Goal: Task Accomplishment & Management: Complete application form

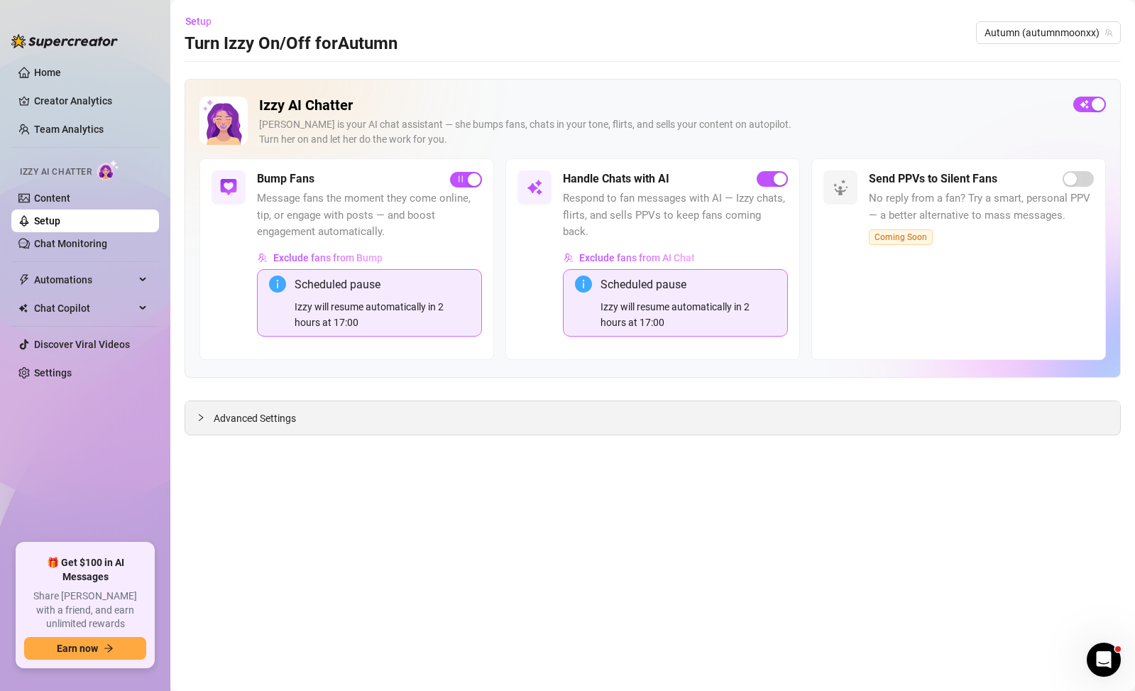
click at [202, 415] on icon "collapsed" at bounding box center [201, 417] width 9 height 9
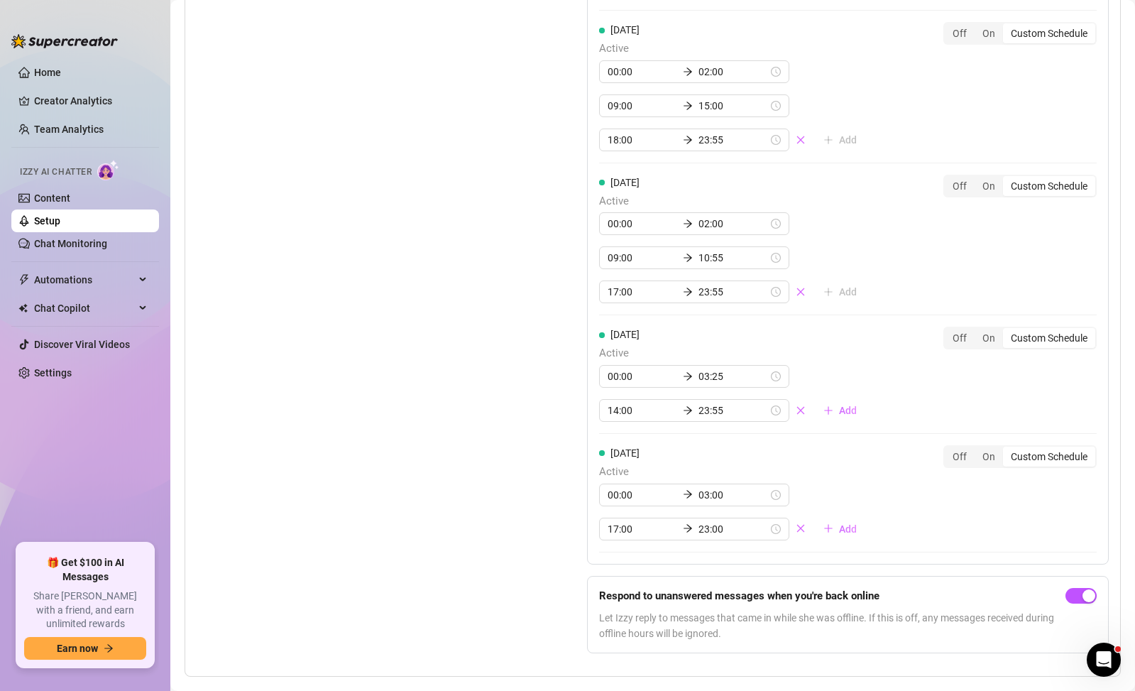
scroll to position [1789, 0]
click at [643, 285] on input "17:00" at bounding box center [643, 293] width 70 height 16
click at [661, 322] on div "45" at bounding box center [656, 329] width 34 height 20
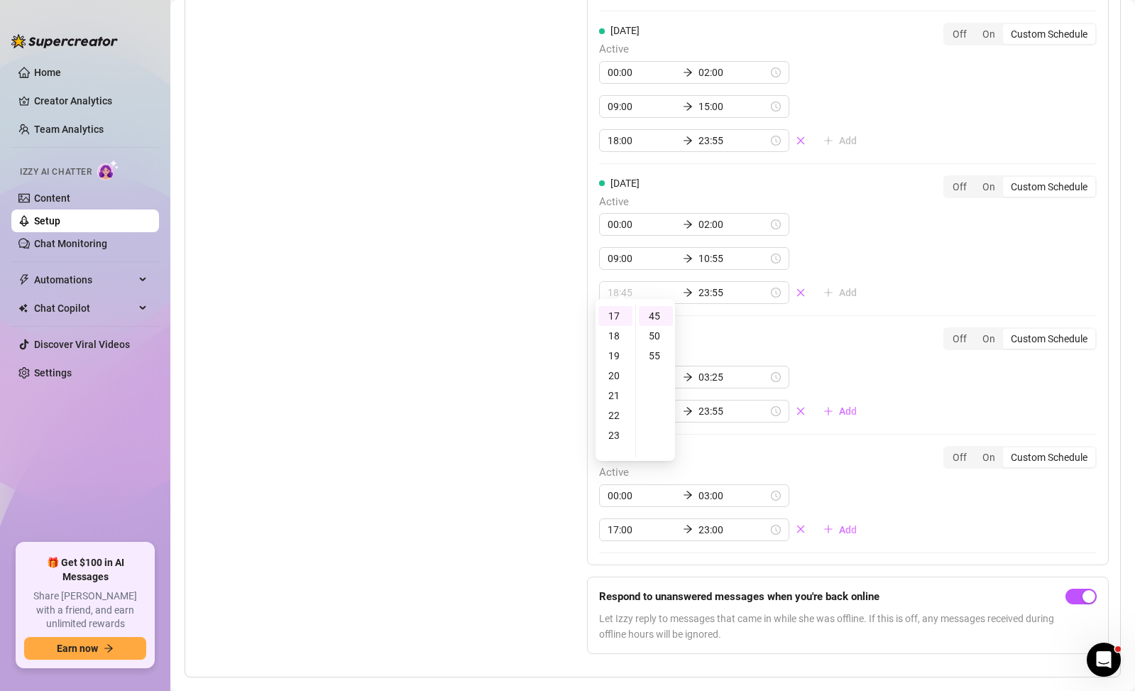
type input "17:45"
click at [533, 305] on div "Set Active Hours (Izzy Availability) Set specific hours when Izzy engaging with…" at bounding box center [653, 110] width 912 height 1112
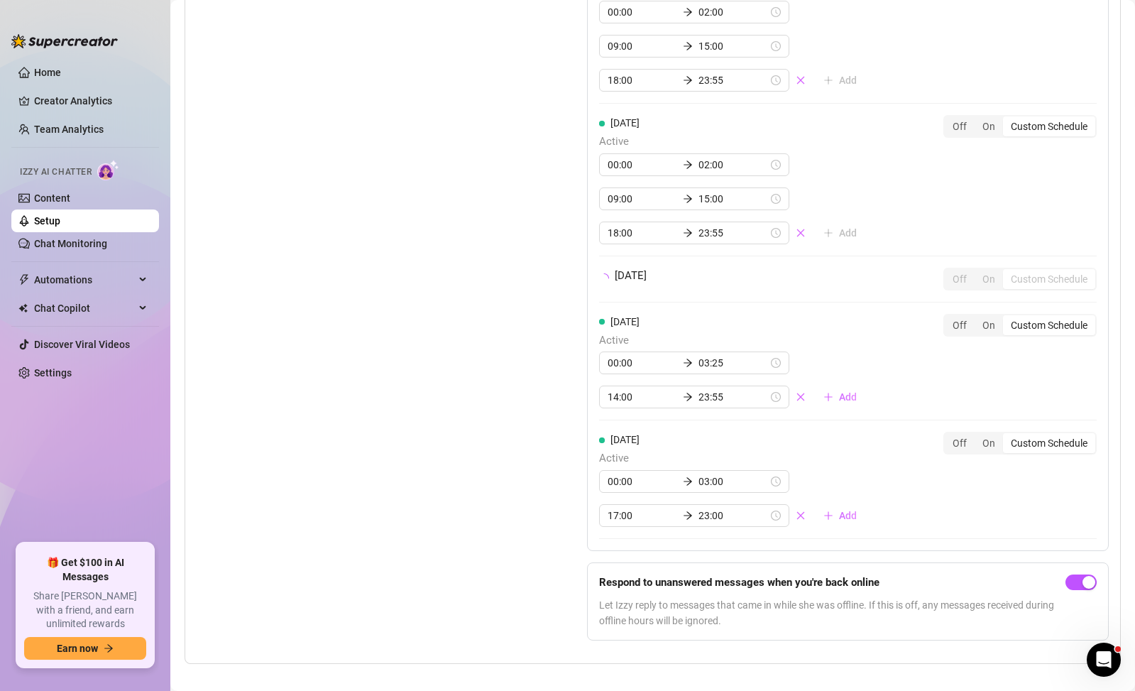
click at [533, 305] on div "Set Active Hours (Izzy Availability) Set specific hours when Izzy engaging with…" at bounding box center [653, 148] width 912 height 1005
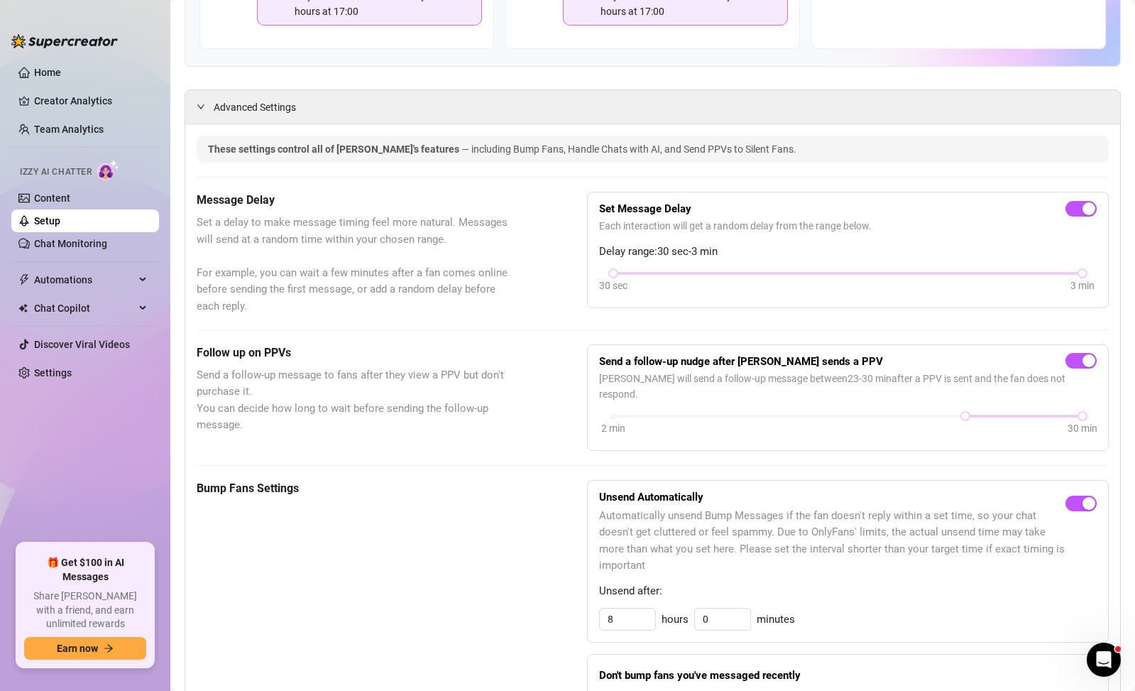
scroll to position [0, 0]
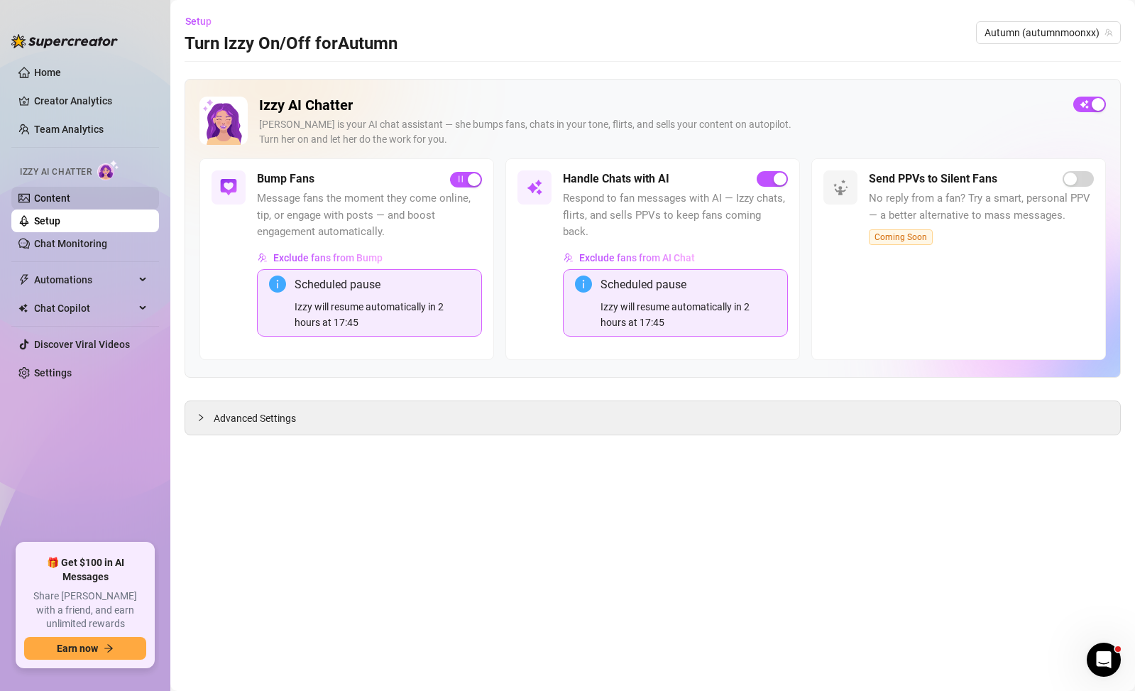
click at [70, 204] on link "Content" at bounding box center [52, 197] width 36 height 11
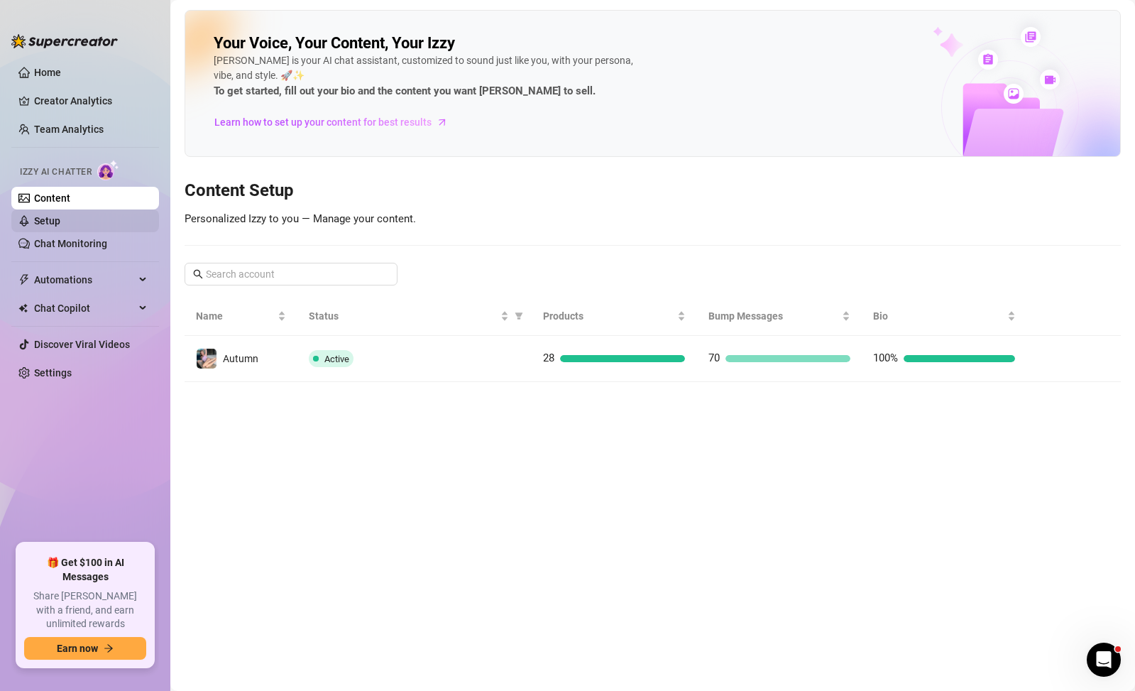
click at [60, 215] on link "Setup" at bounding box center [47, 220] width 26 height 11
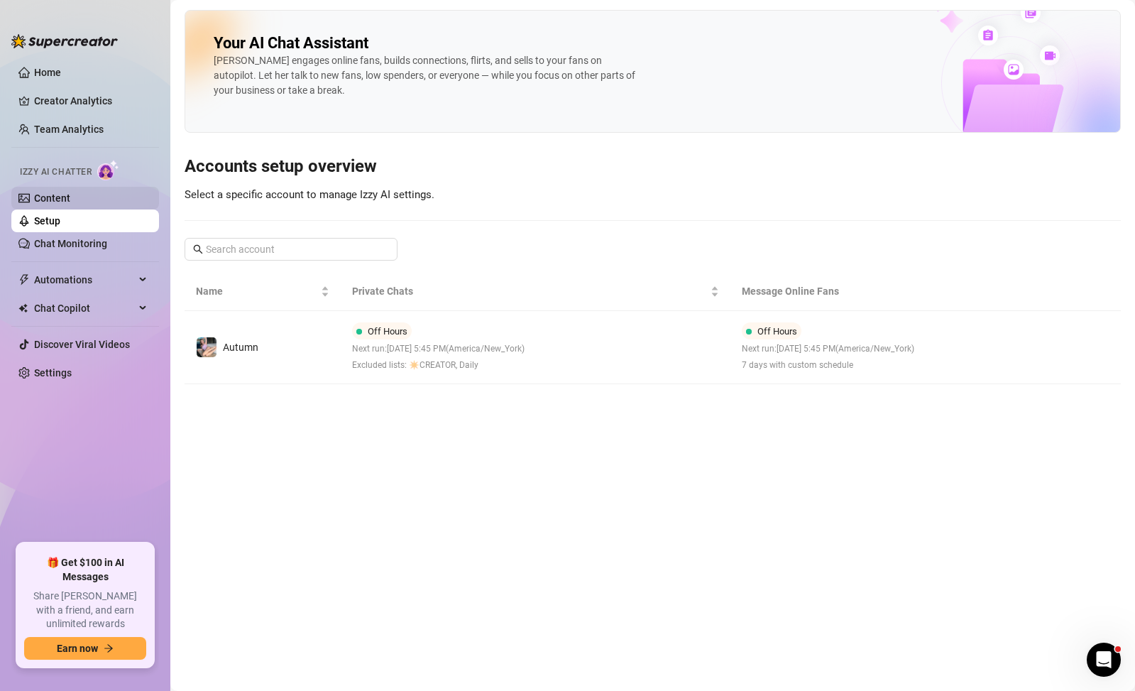
click at [70, 203] on link "Content" at bounding box center [52, 197] width 36 height 11
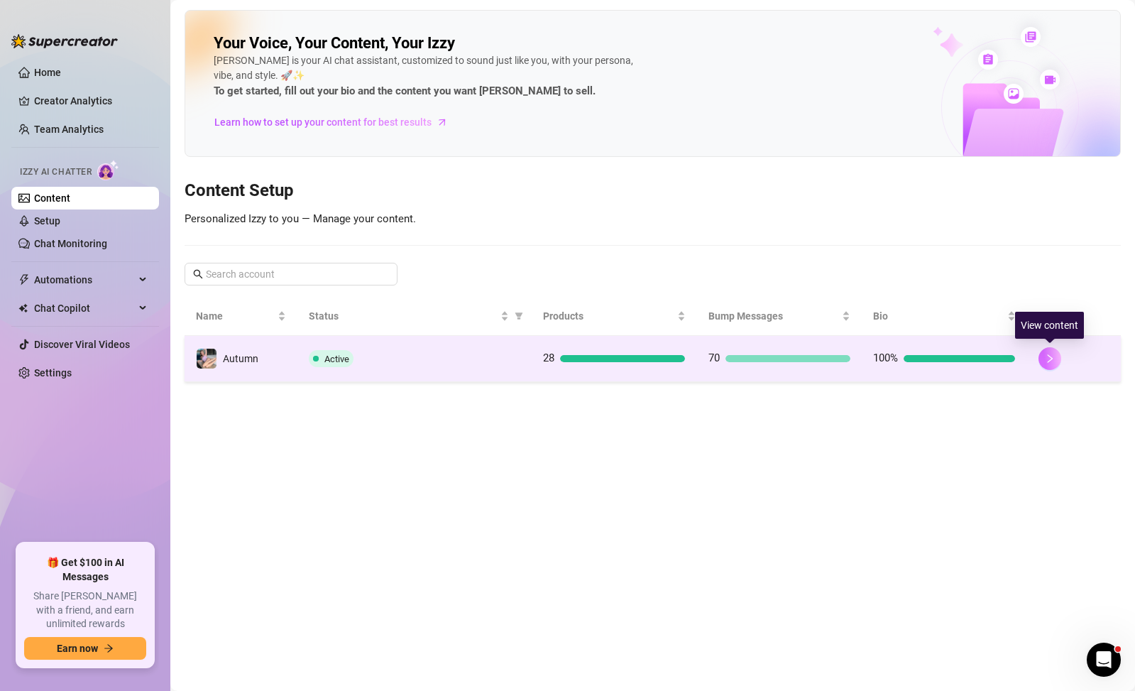
click at [1055, 355] on button "button" at bounding box center [1050, 358] width 23 height 23
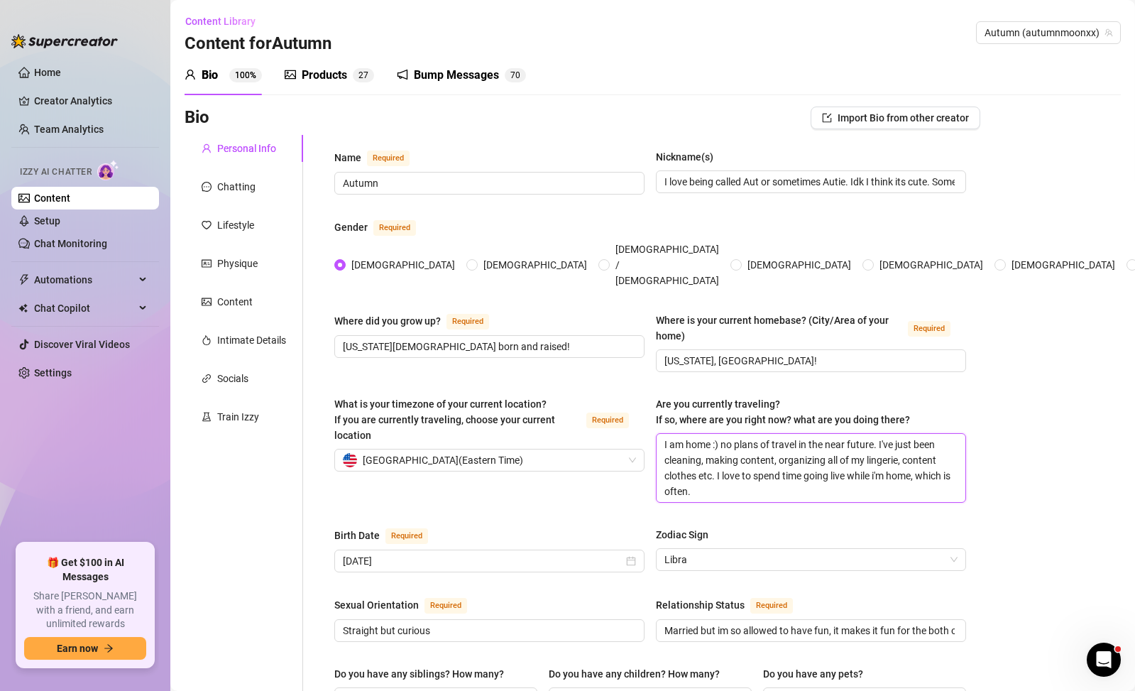
drag, startPoint x: 746, startPoint y: 471, endPoint x: 743, endPoint y: 463, distance: 9.2
click at [743, 463] on textarea "I am home :) no plans of travel in the near future. I've just been cleaning, ma…" at bounding box center [811, 468] width 309 height 68
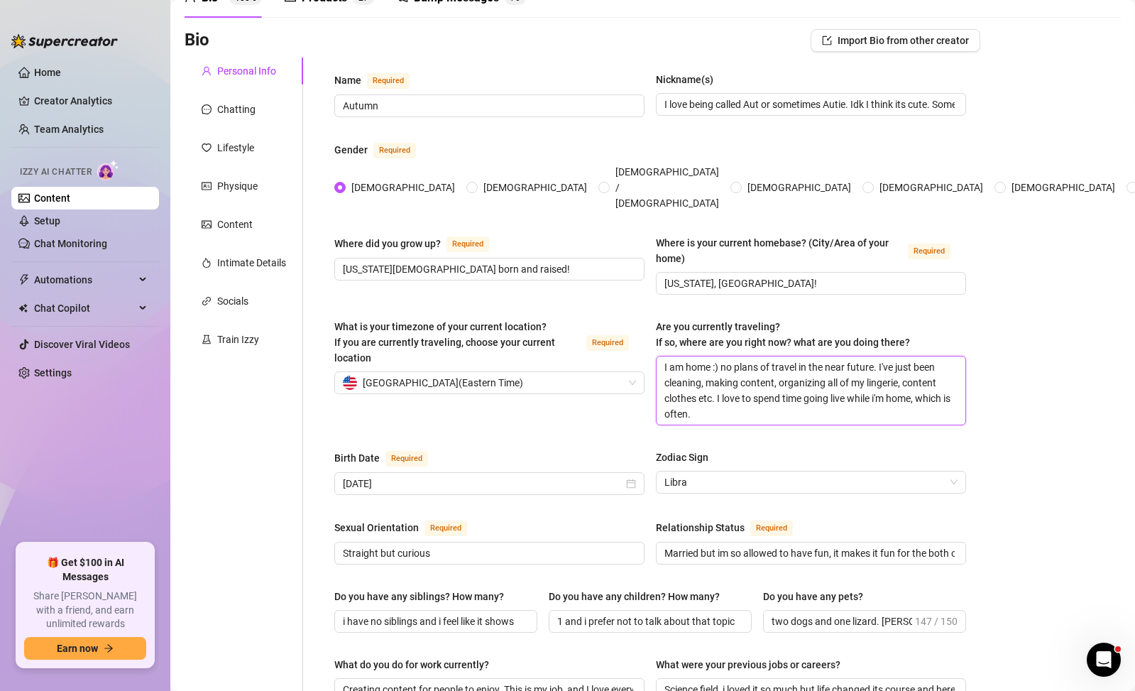
scroll to position [97, 0]
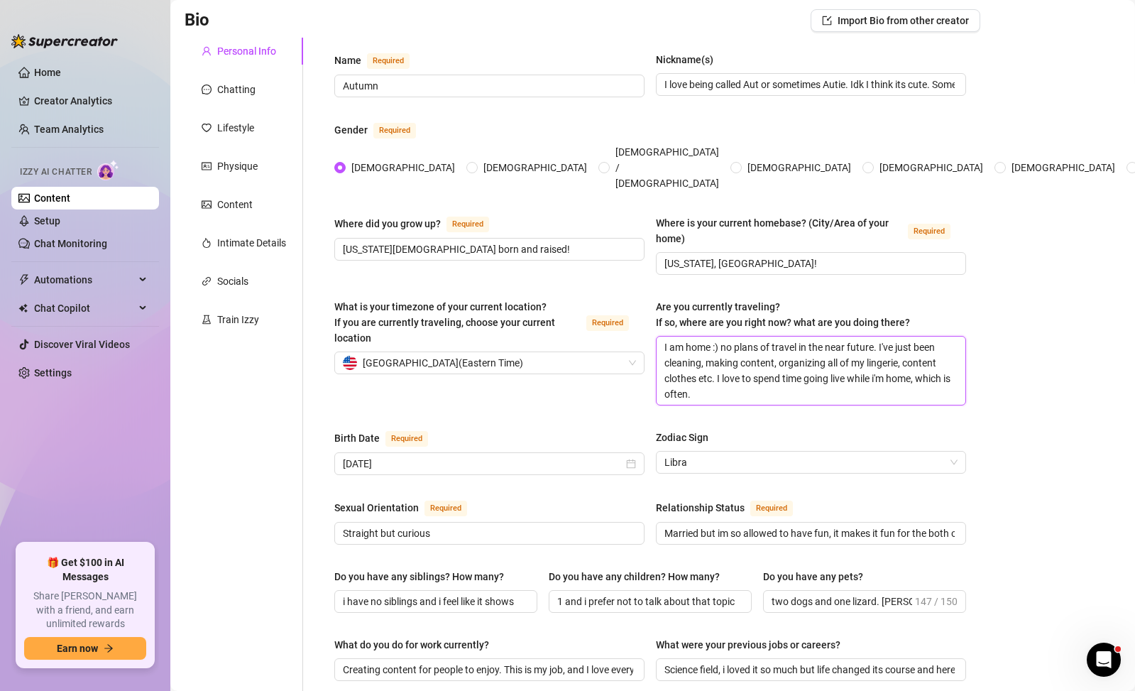
drag, startPoint x: 732, startPoint y: 373, endPoint x: 714, endPoint y: 351, distance: 27.7
click at [714, 351] on textarea "I am home :) no plans of travel in the near future. I've just been cleaning, ma…" at bounding box center [811, 371] width 309 height 68
type textarea "I am home :) no plans of travel in the near future. I've just been cleaning, ma…"
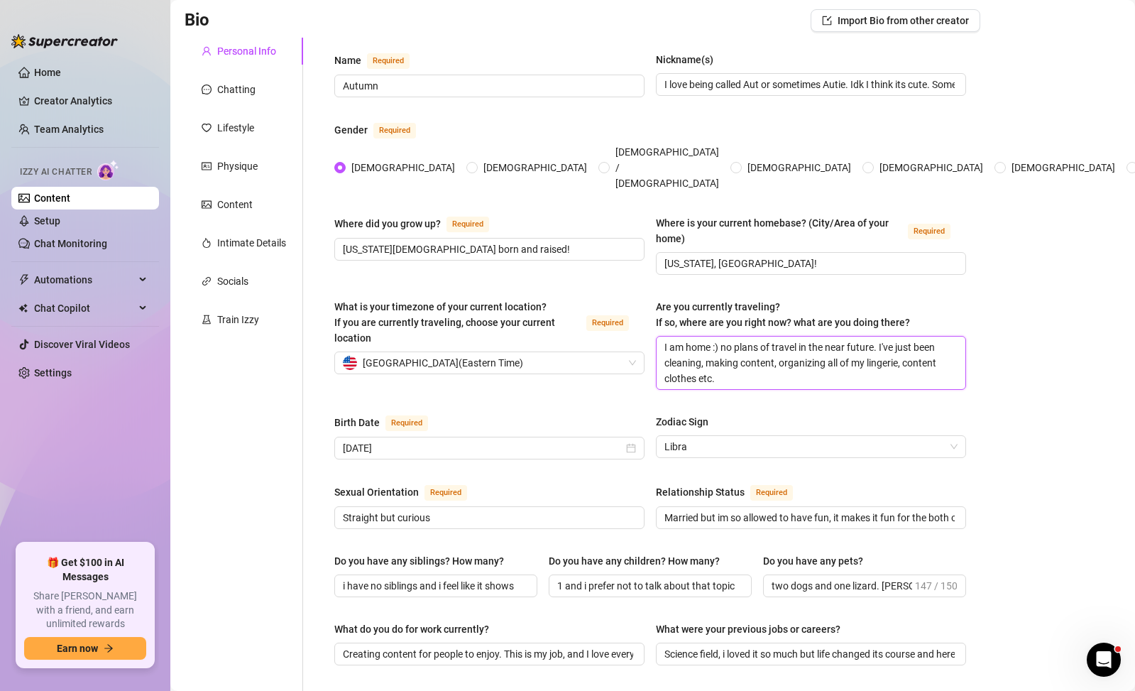
drag, startPoint x: 797, startPoint y: 361, endPoint x: 714, endPoint y: 326, distance: 89.7
click at [714, 337] on textarea "I am home :) no plans of travel in the near future. I've just been cleaning, ma…" at bounding box center [811, 363] width 309 height 53
drag, startPoint x: 714, startPoint y: 326, endPoint x: 707, endPoint y: 325, distance: 7.1
click at [707, 337] on textarea "I am home :) no plans of travel in the near future. I've just been cleaning, ma…" at bounding box center [811, 363] width 309 height 53
click at [706, 337] on textarea "I am home :) no plans of travel in the near future. I've just been cleaning, ma…" at bounding box center [811, 363] width 309 height 53
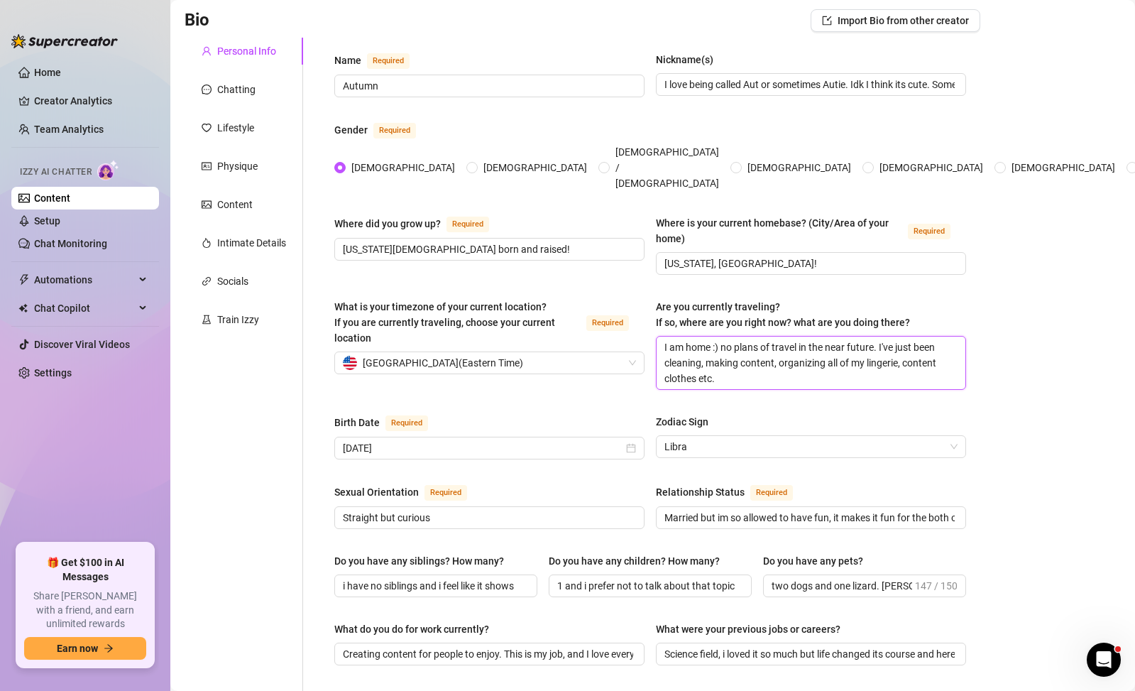
type textarea "I am home :) no plans of travel in the near future. I've just been cleaning, ma…"
type textarea "I am home th :) no plans of travel in the near future. I've just been cleaning,…"
type textarea "I am home thi :) no plans of travel in the near future. I've just been cleaning…"
type textarea "I am home this :) no plans of travel in the near future. I've just been cleanin…"
type textarea "I am home this we :) no plans of travel in the near future. I've just been clea…"
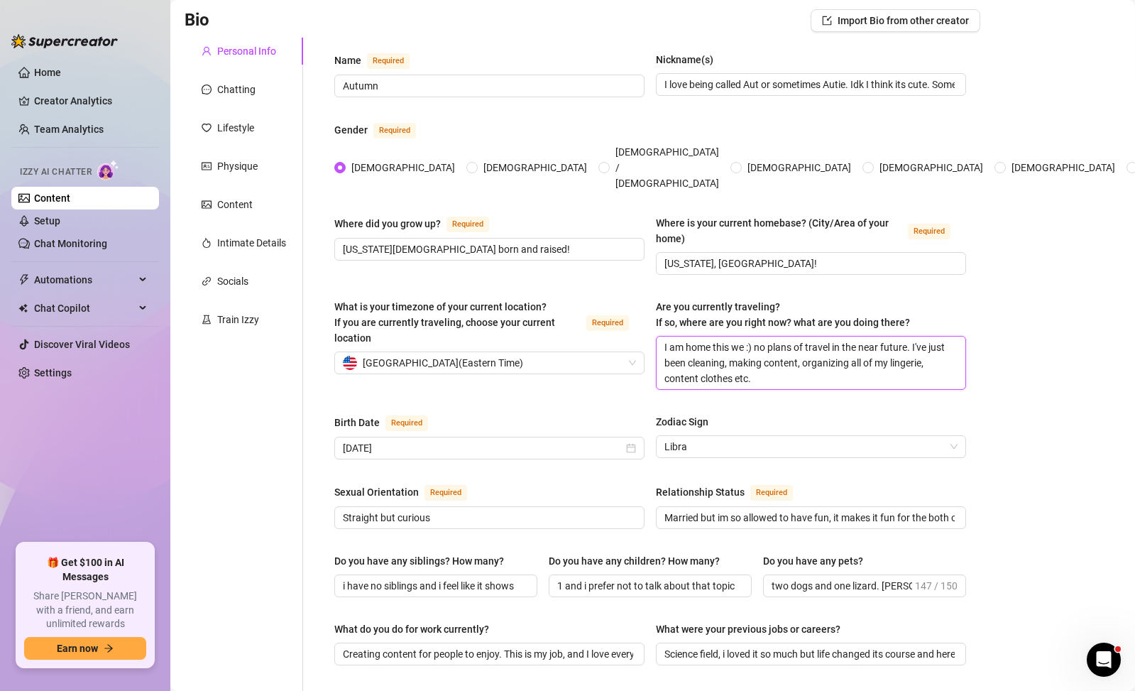
type textarea "I am home this wee :) no plans of travel in the near future. I've just been cle…"
type textarea "I am home this weeke :) no plans of travel in the near future. I've just been c…"
type textarea "I am home this weekend :) no plans of travel in the near future. I've just been…"
type textarea "I am home this weekend. :) no plans of travel in the near future. I've just bee…"
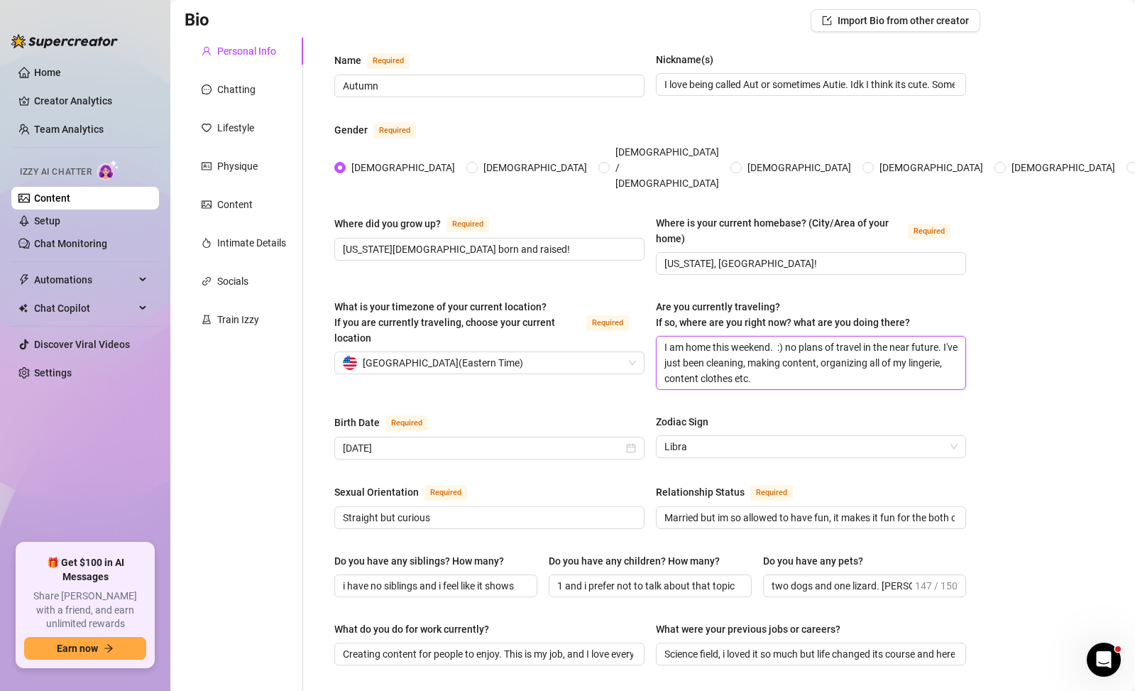
type textarea "I am home this weekend."
type textarea "I am home this weekend. i"
type textarea "I am home this weekend. i w"
type textarea "I am home this weekend. i [GEOGRAPHIC_DATA]"
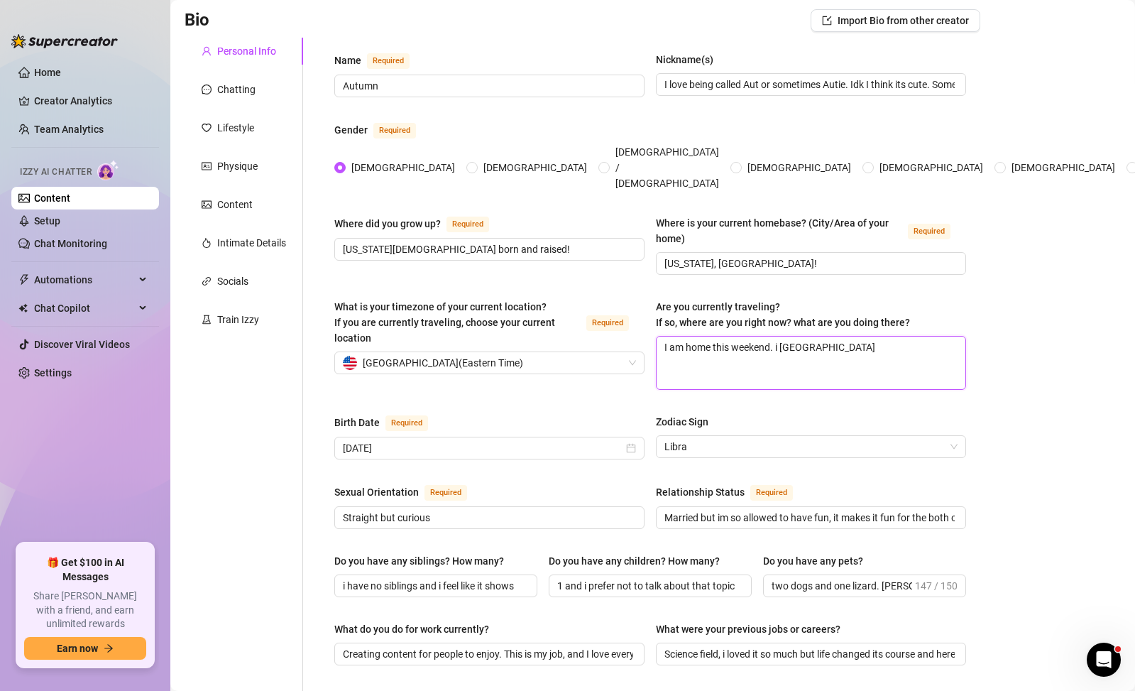
type textarea "I am home this weekend. i wil"
type textarea "I am home this weekend. i will"
type textarea "I am home this weekend. i will b"
type textarea "I am home this weekend. i will be"
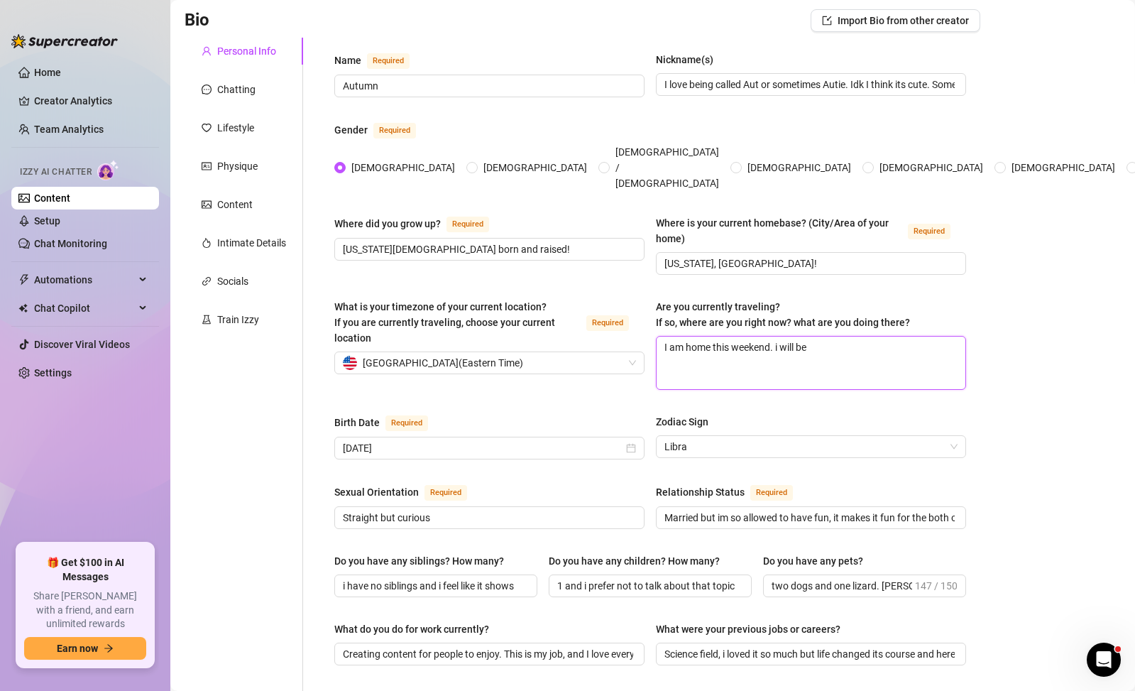
type textarea "I am home this weekend. i will be"
type textarea "I am home this weekend. i will be t"
type textarea "I am home this weekend. i will be tr"
type textarea "I am home this weekend. i will be tryi"
type textarea "I am home this weekend. i will be tryin"
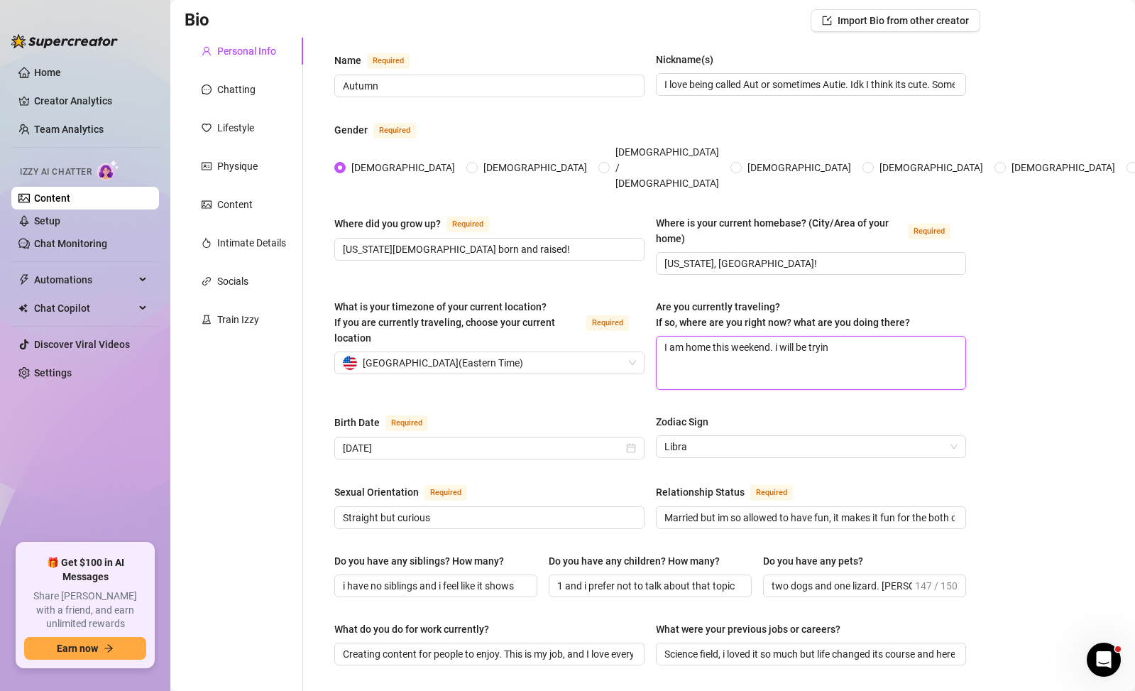
type textarea "I am home this weekend. i will be trying"
type textarea "I am home this weekend. i will be trying t"
type textarea "I am home this weekend. i will be trying to"
type textarea "I am home this weekend. i will be trying to g"
type textarea "I am home this weekend. i will be trying to go"
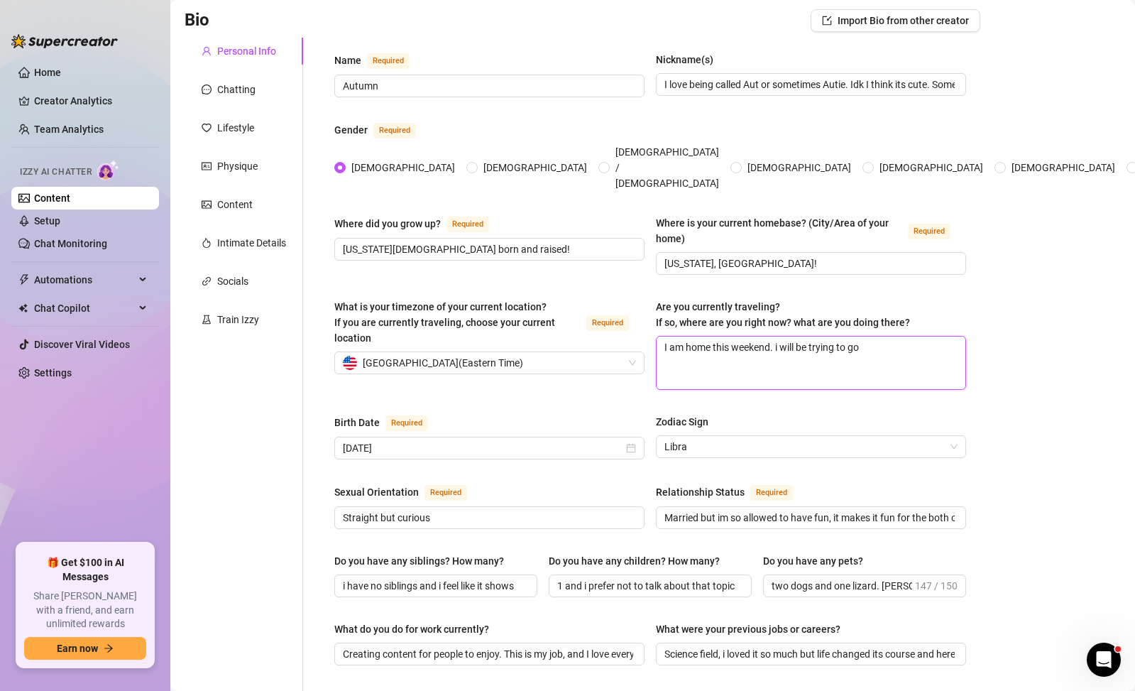
type textarea "I am home this weekend. i will be trying to go"
type textarea "I am home this weekend. i will be trying to g"
type textarea "I am home this weekend. i will be trying to"
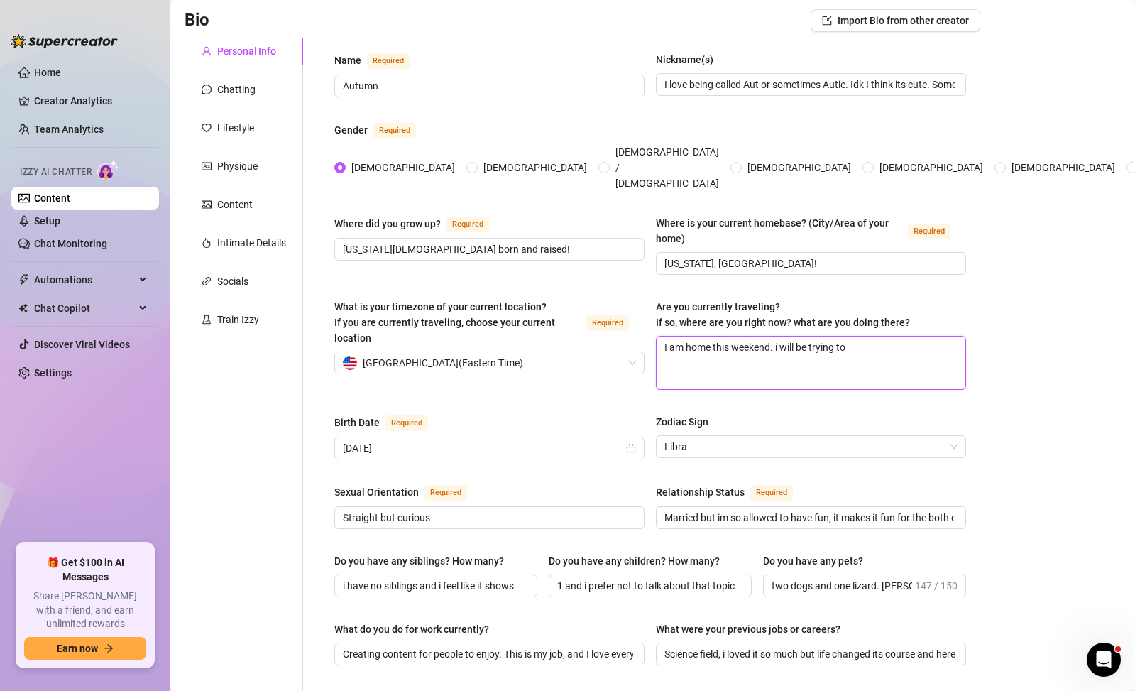
type textarea "I am home this weekend. i will be trying t"
type textarea "I am home this weekend. i will be trying"
type textarea "I am home this weekend. i will be tryin"
type textarea "I am home this weekend. i will be tryi"
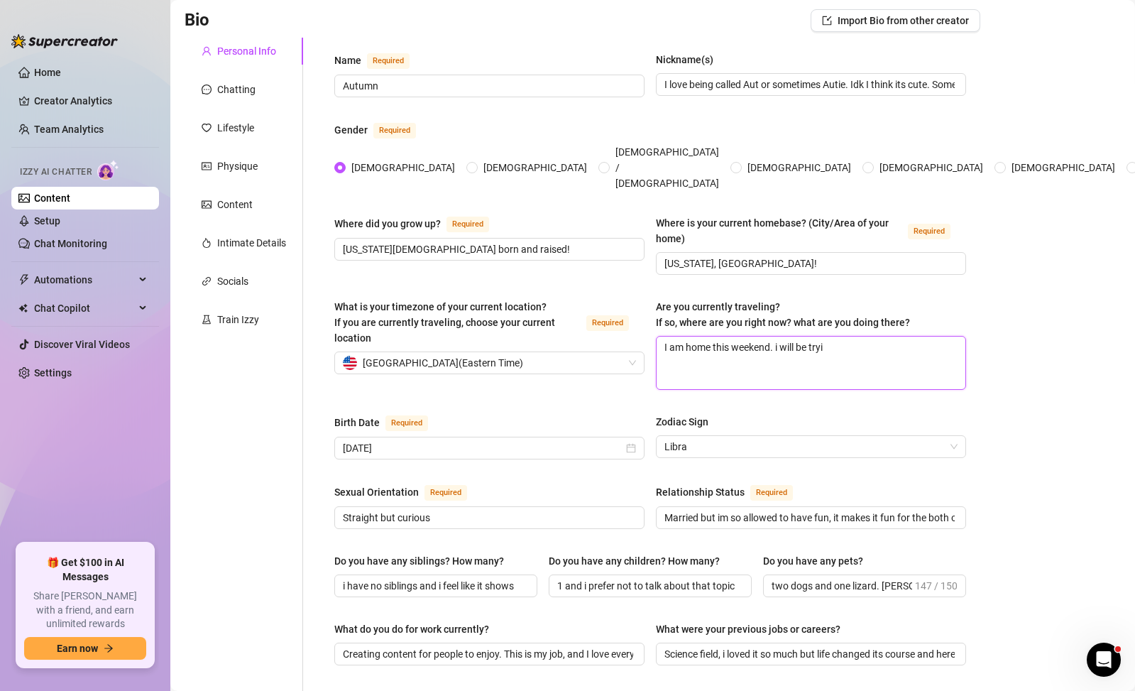
type textarea "I am home this weekend. i will be try"
type textarea "I am home this weekend. i will be tr"
type textarea "I am home this weekend. i will be t"
type textarea "I am home this weekend. i will be"
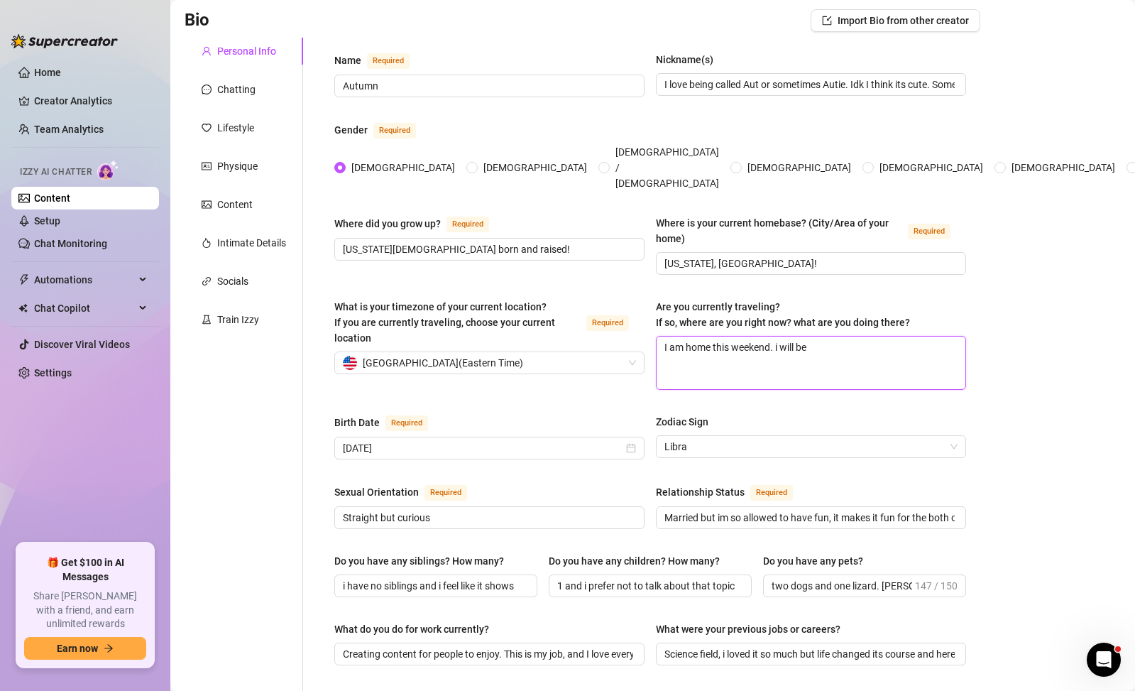
type textarea "I am home this weekend. i will b"
type textarea "I am home this weekend. i will"
type textarea "I am home this weekend. i wil"
type textarea "I am home this weekend. i [GEOGRAPHIC_DATA]"
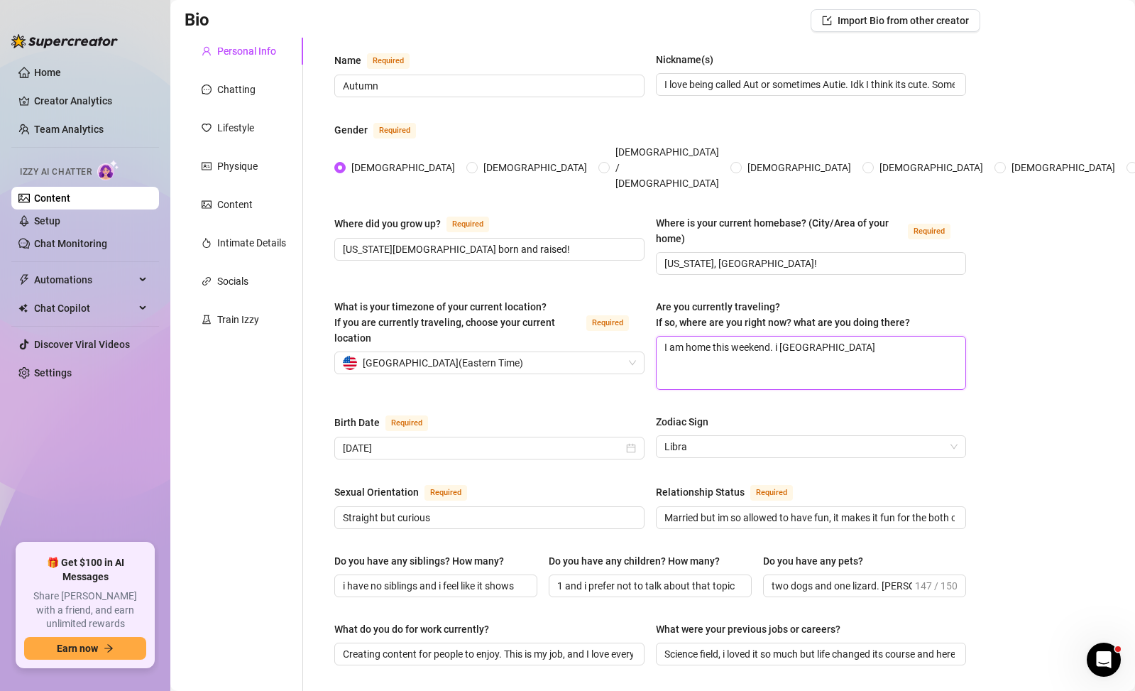
type textarea "I am home this weekend. i w"
type textarea "I am home this weekend. i"
type textarea "I am home this weekend."
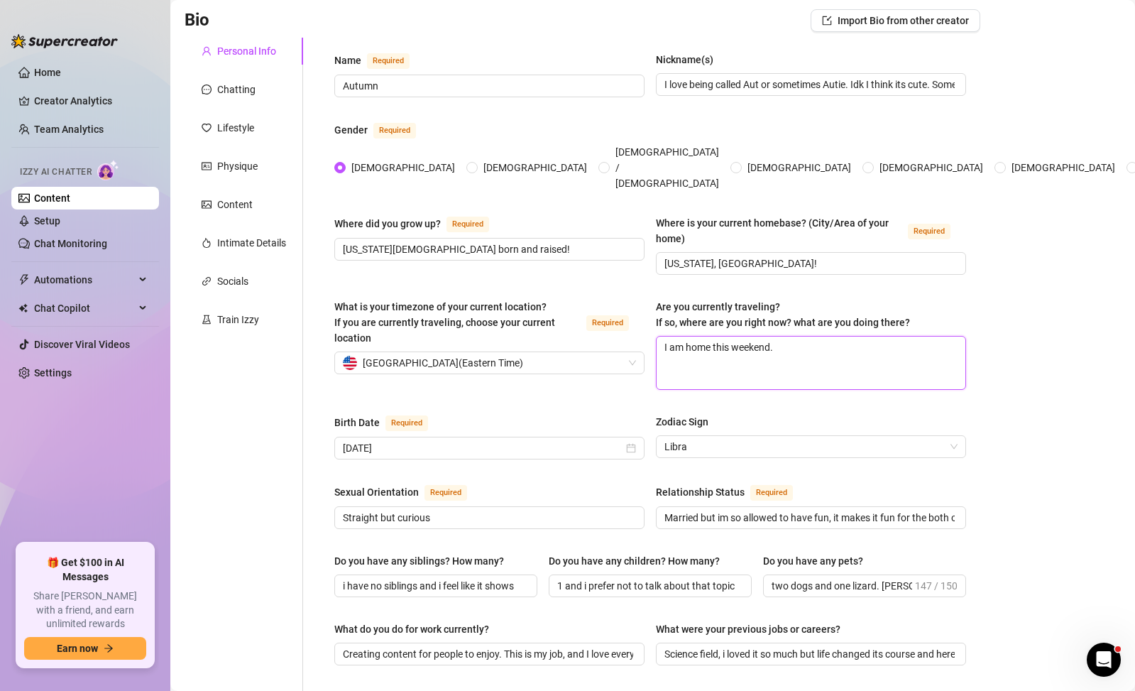
type textarea "I am home this weekend"
type textarea "I am home this weekend,"
type textarea "I am home this weekend, s"
type textarea "I am home this weekend, sp"
type textarea "I am home this weekend, spe"
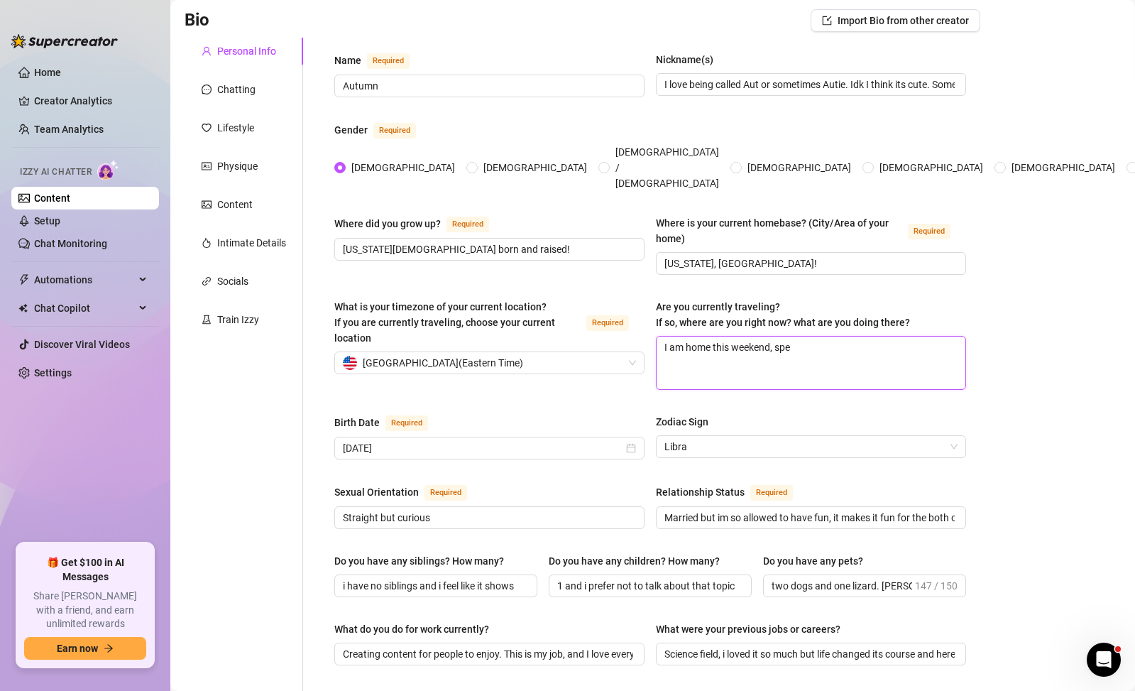
type textarea "I am home this weekend, spen"
type textarea "I am home this weekend, spend"
type textarea "I am home this weekend, spendi"
type textarea "I am home this weekend, spendin"
type textarea "I am home this weekend, spending"
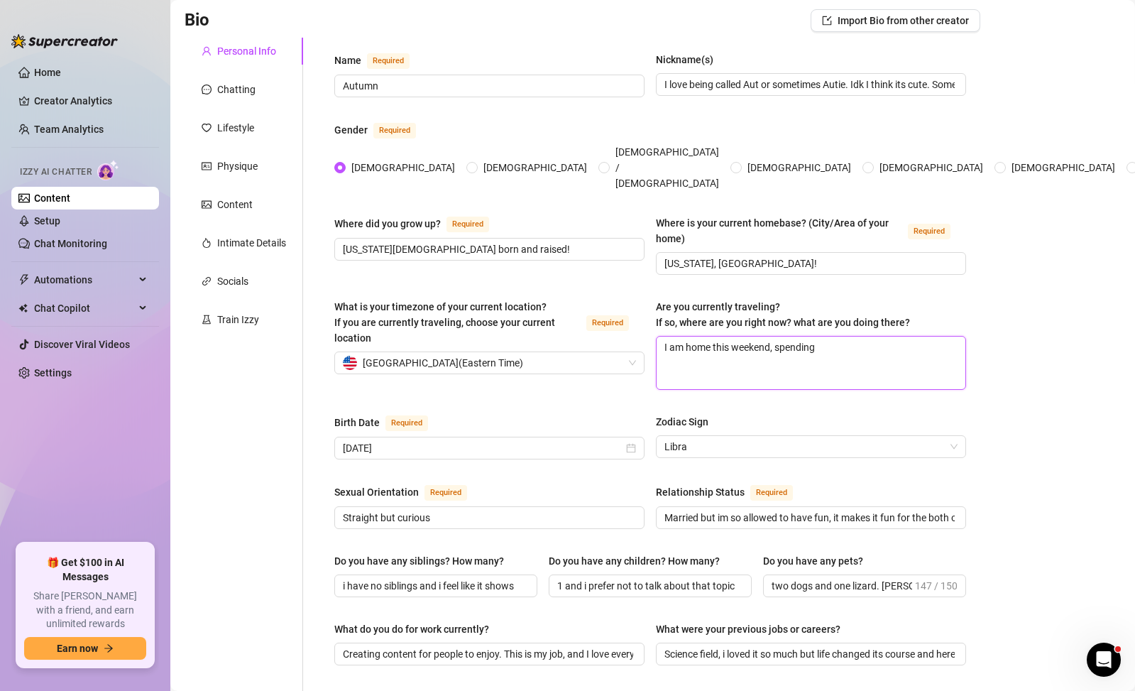
type textarea "I am home this weekend, spending t"
type textarea "I am home this weekend, spending ti"
type textarea "I am home this weekend, spending [PERSON_NAME]"
type textarea "I am home this weekend, spending time"
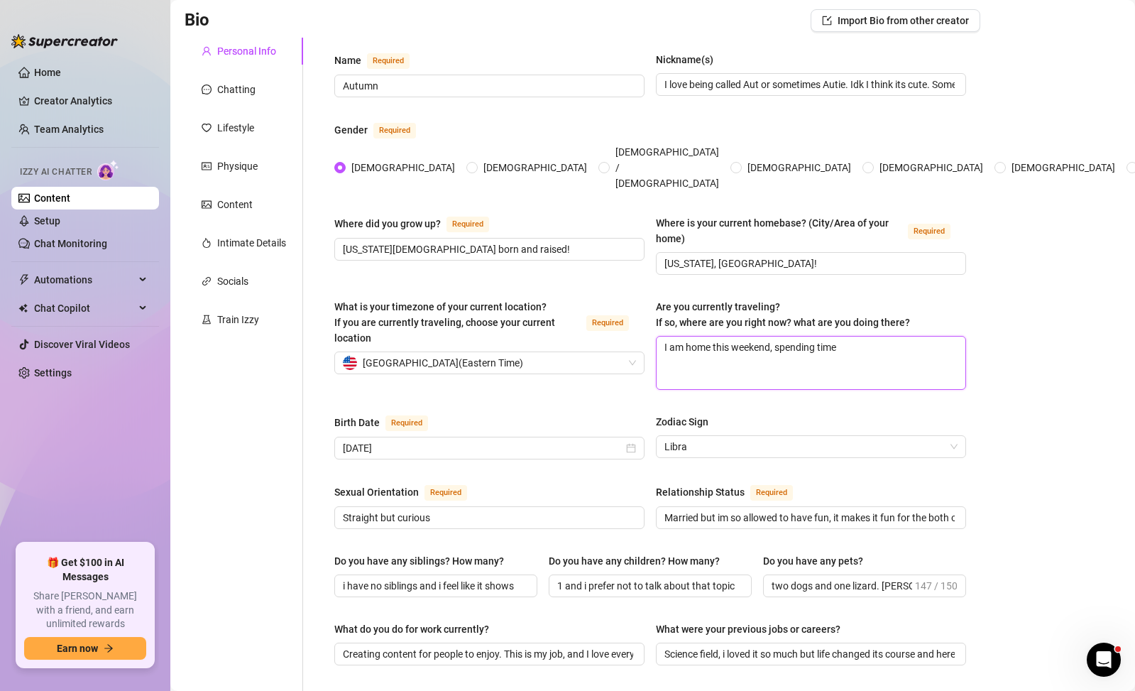
type textarea "I am home this weekend, spending time o"
type textarea "I am home this weekend, spending time ou"
type textarea "I am home this weekend, spending time out"
type textarea "I am home this weekend, spending time outs"
type textarea "I am home this weekend, spending time outsi"
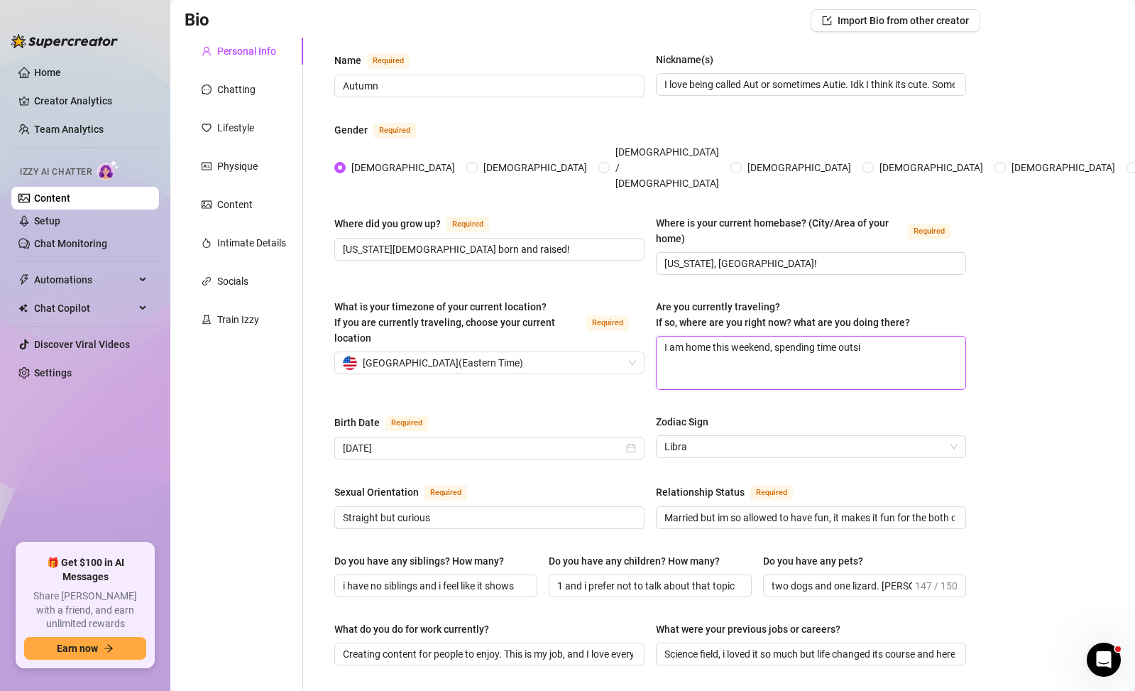
type textarea "I am home this weekend, spending time outsid"
type textarea "I am home this weekend, spending time outside"
type textarea "I am home this weekend, spending time outside s"
type textarea "I am home this weekend, spending time outside so"
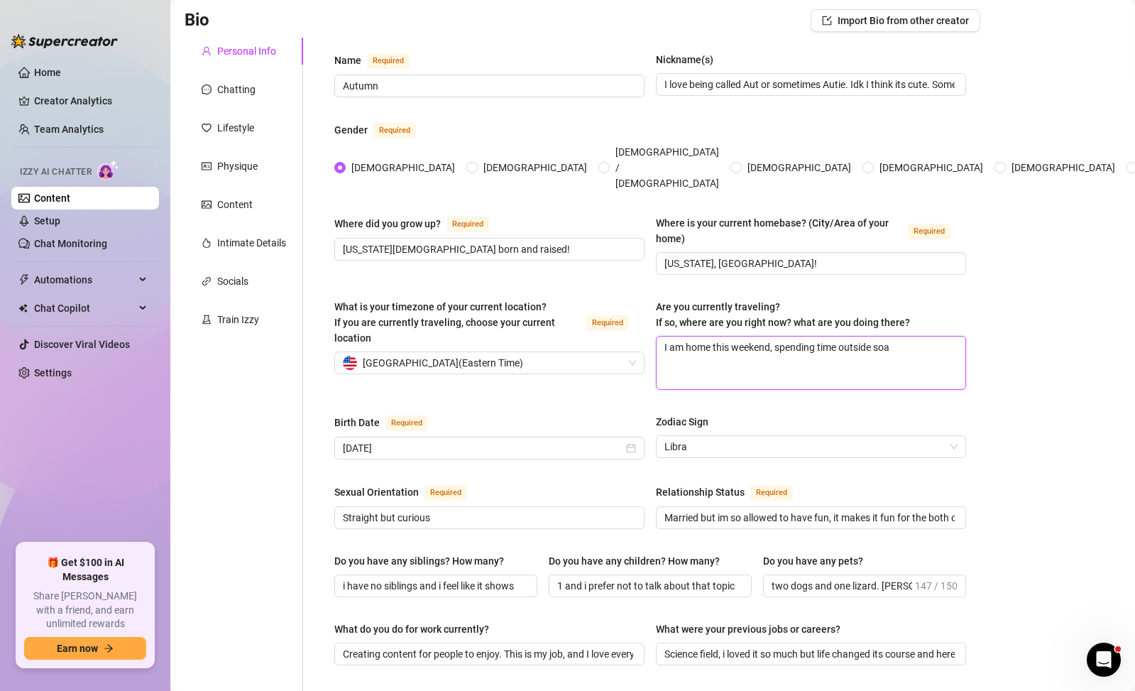
type textarea "I am home this weekend, spending time outside [GEOGRAPHIC_DATA]"
type textarea "I am home this weekend, spending time outside [GEOGRAPHIC_DATA] i"
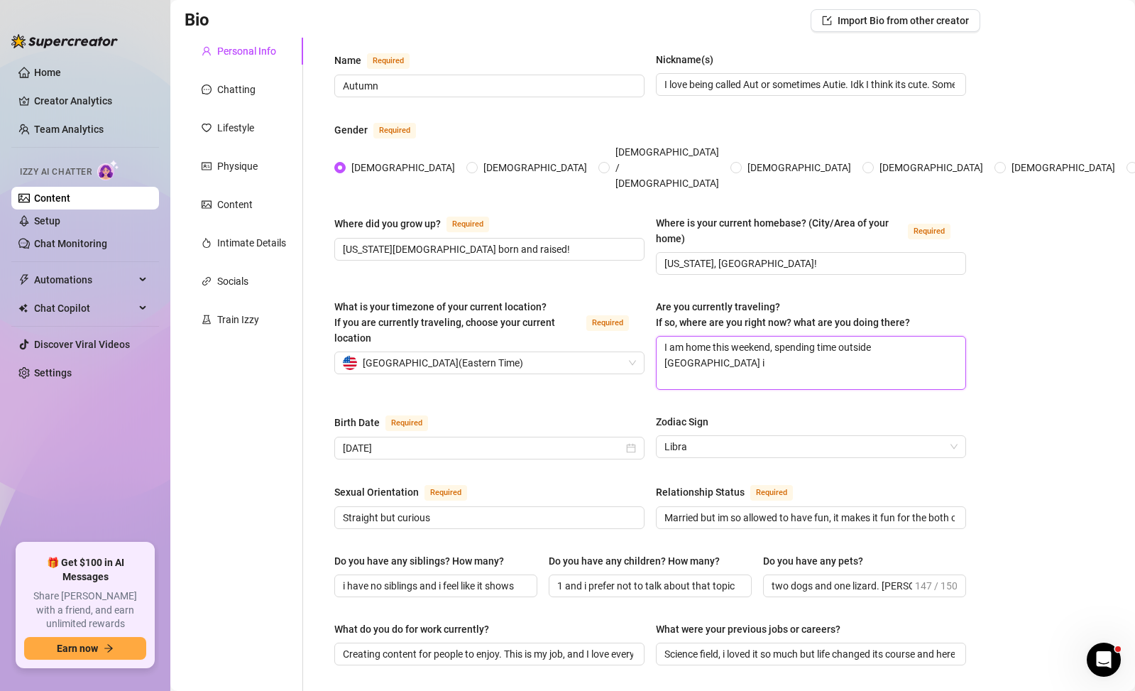
type textarea "I am home this weekend, spending time outside soaking in"
type textarea "I am home this weekend, spending time outside soaking in th"
type textarea "I am home this weekend, spending time outside soaking in the"
type textarea "I am home this weekend, spending time outside soaking in the la"
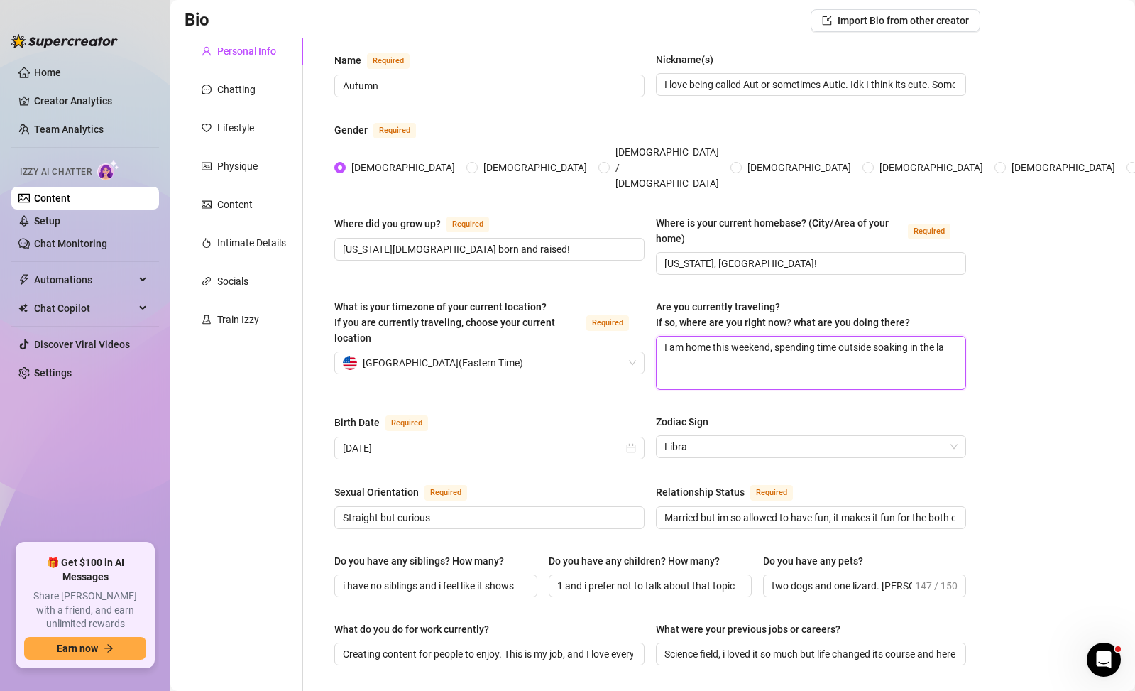
type textarea "I am home this weekend, spending time outside soaking in the las"
type textarea "I am home this weekend, spending time outside soaking in the last"
type textarea "I am home this weekend, spending time outside soaking in the last o"
type textarea "I am home this weekend, spending time outside soaking in the last of"
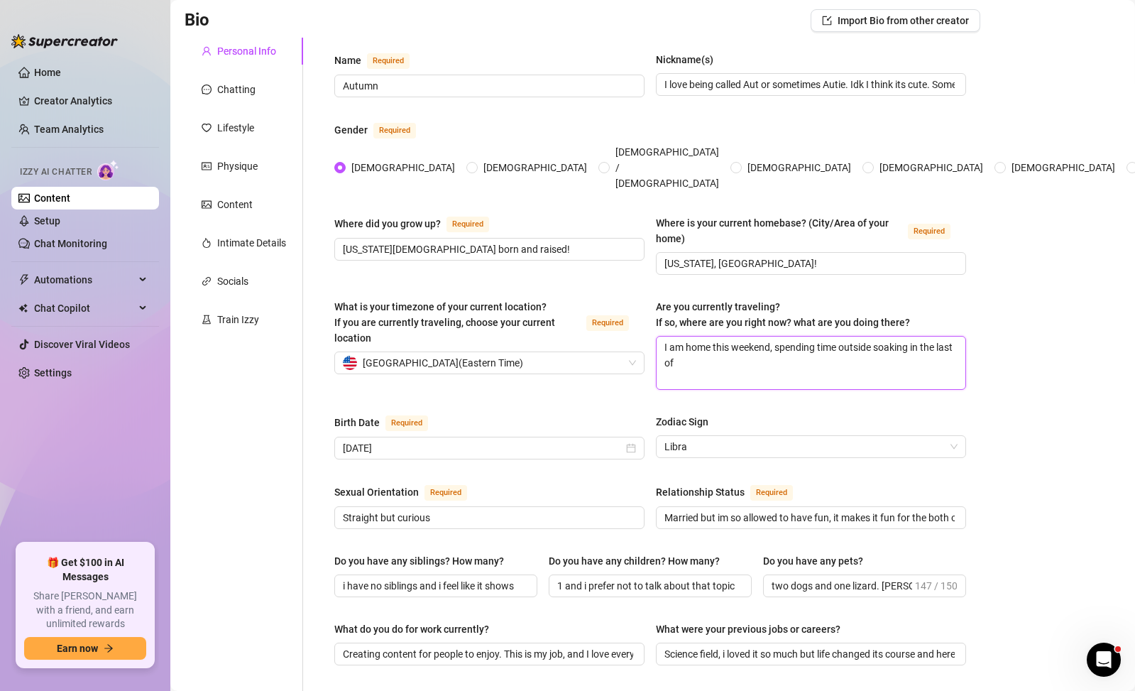
type textarea "I am home this weekend, spending time outside soaking in the last of"
type textarea "I am home this weekend, spending time outside soaking in the last of t"
type textarea "I am home this weekend, spending time outside soaking in the last of th"
type textarea "I am home this weekend, spending time outside soaking in the last of the"
click at [995, 375] on div "Bio Import Bio from other creator Personal Info Chatting Lifestyle Physique Con…" at bounding box center [653, 659] width 936 height 1300
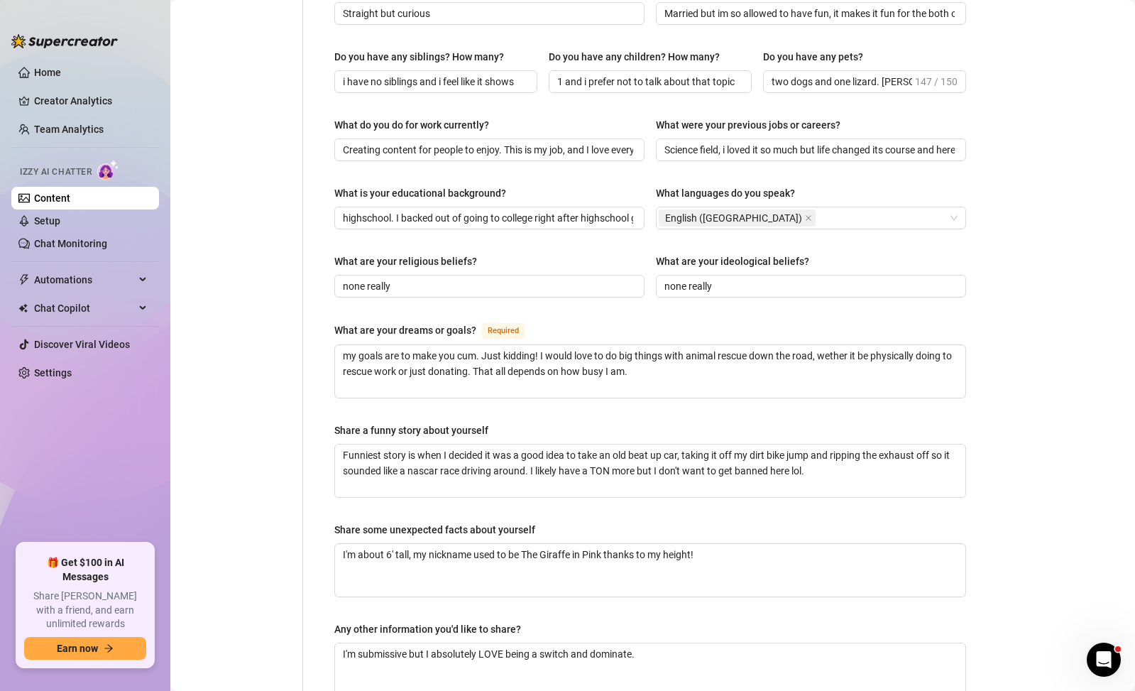
scroll to position [734, 0]
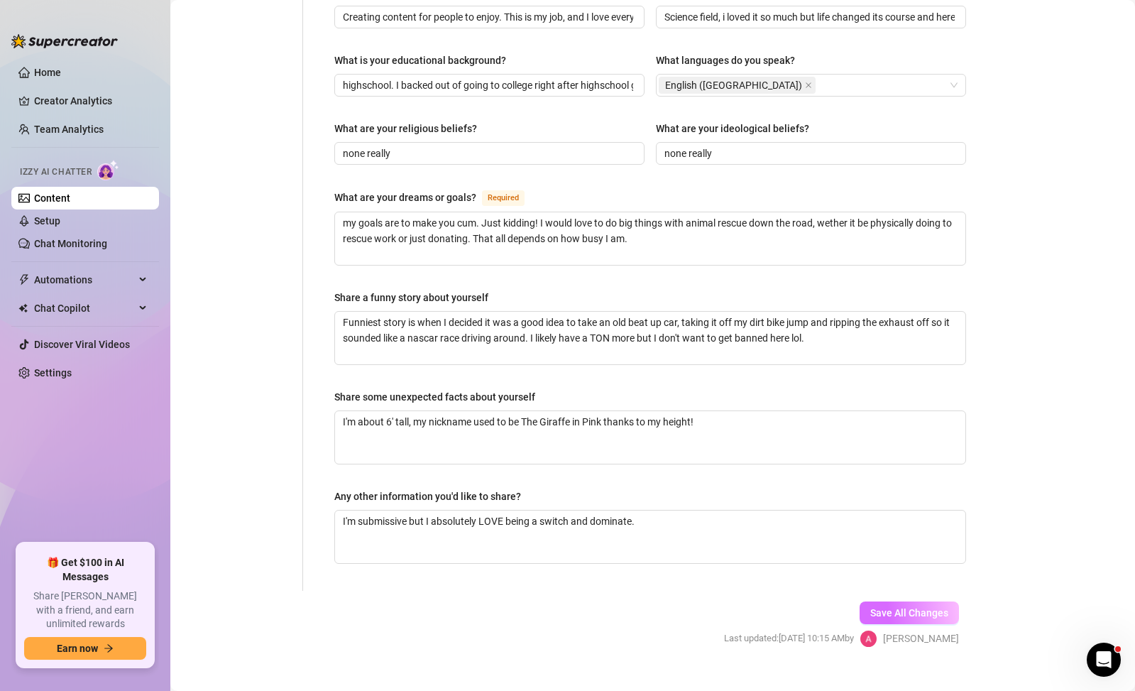
click at [909, 607] on span "Save All Changes" at bounding box center [909, 612] width 78 height 11
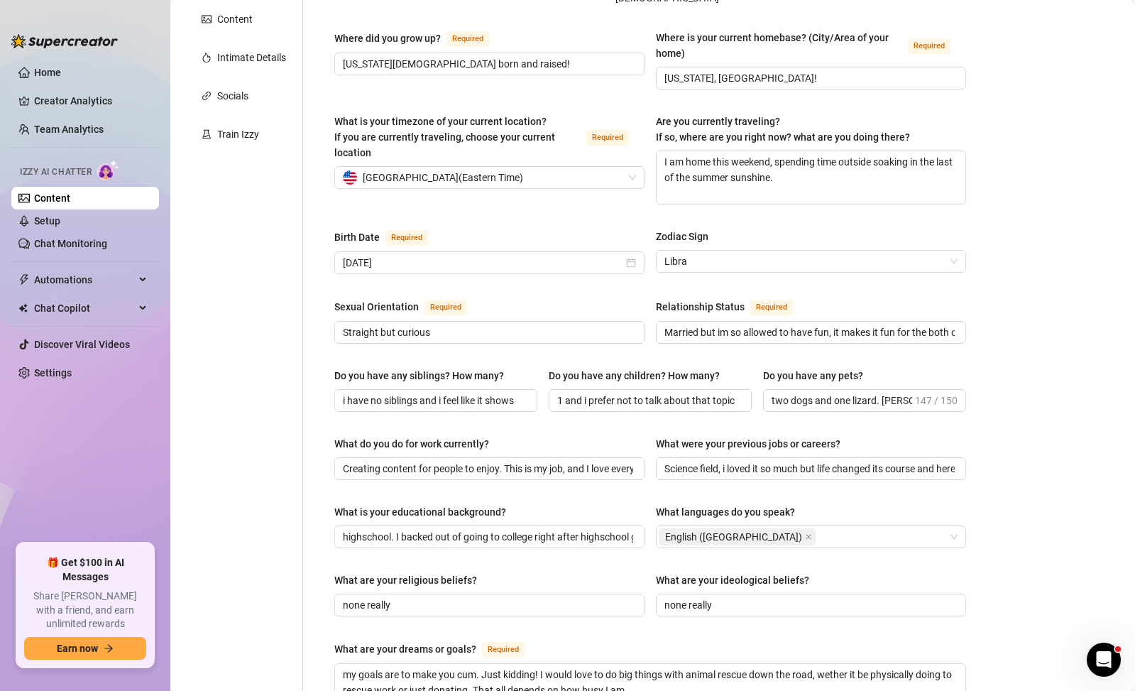
scroll to position [0, 0]
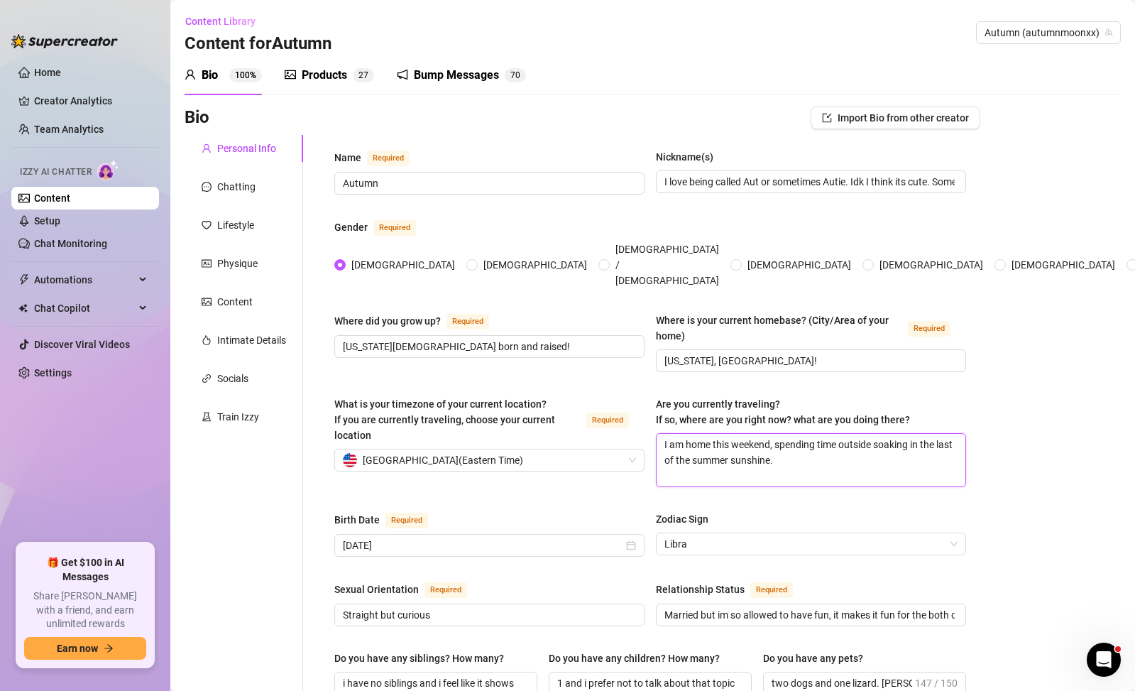
drag, startPoint x: 797, startPoint y: 444, endPoint x: 624, endPoint y: 417, distance: 174.6
click at [624, 417] on div "What is your timezone of your current location? If you are currently traveling,…" at bounding box center [650, 448] width 632 height 104
click at [853, 448] on textarea "I am home this weekend, spending time outside soaking in the last of the summer…" at bounding box center [811, 460] width 309 height 53
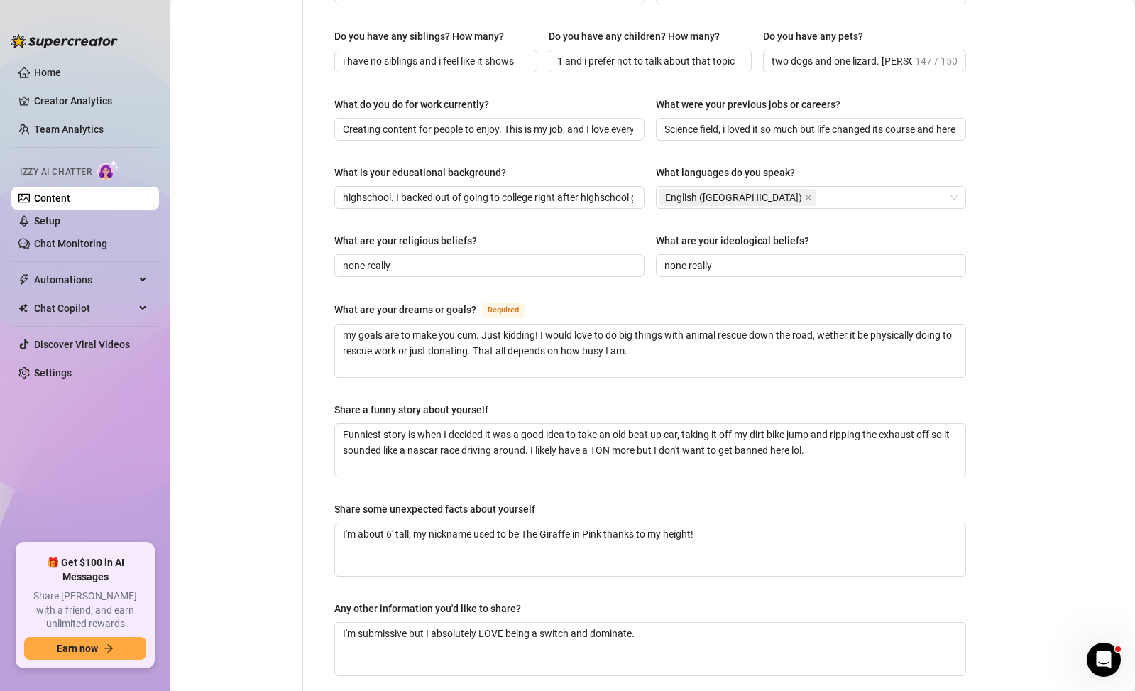
scroll to position [734, 0]
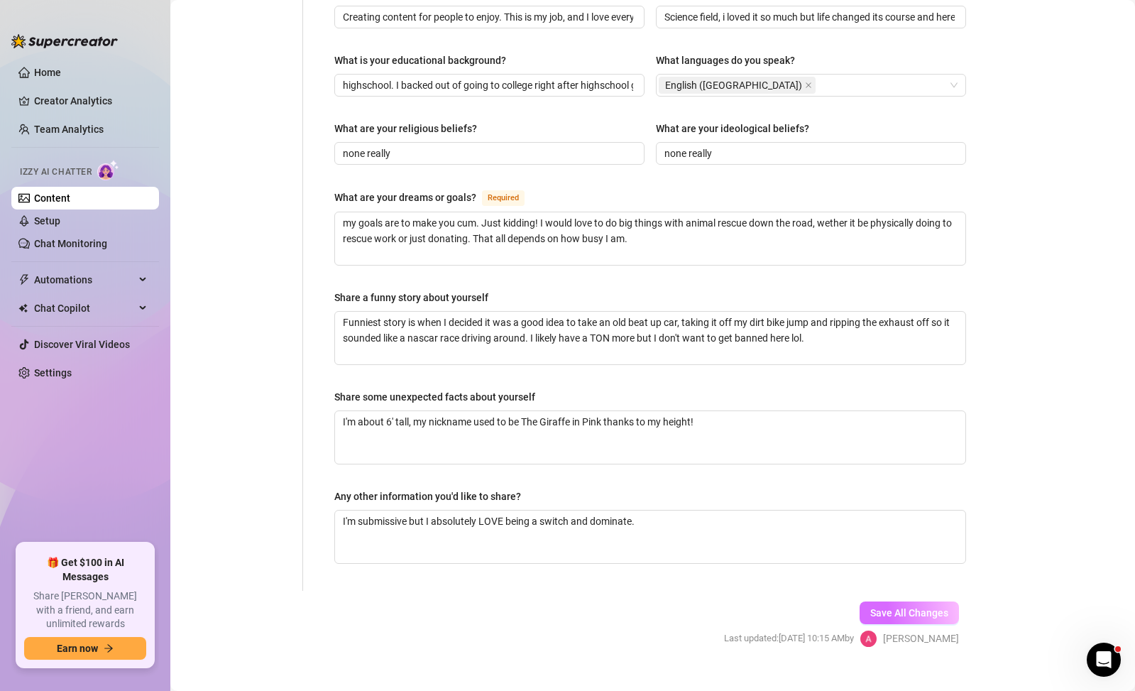
click at [900, 607] on span "Save All Changes" at bounding box center [909, 612] width 78 height 11
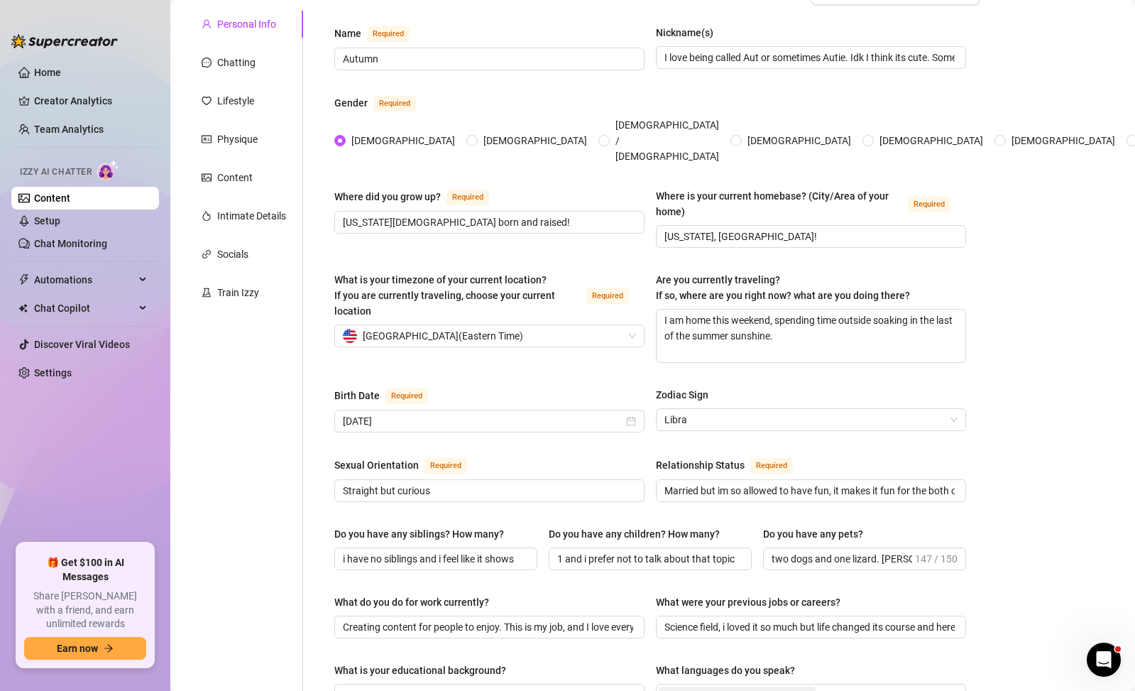
scroll to position [128, 0]
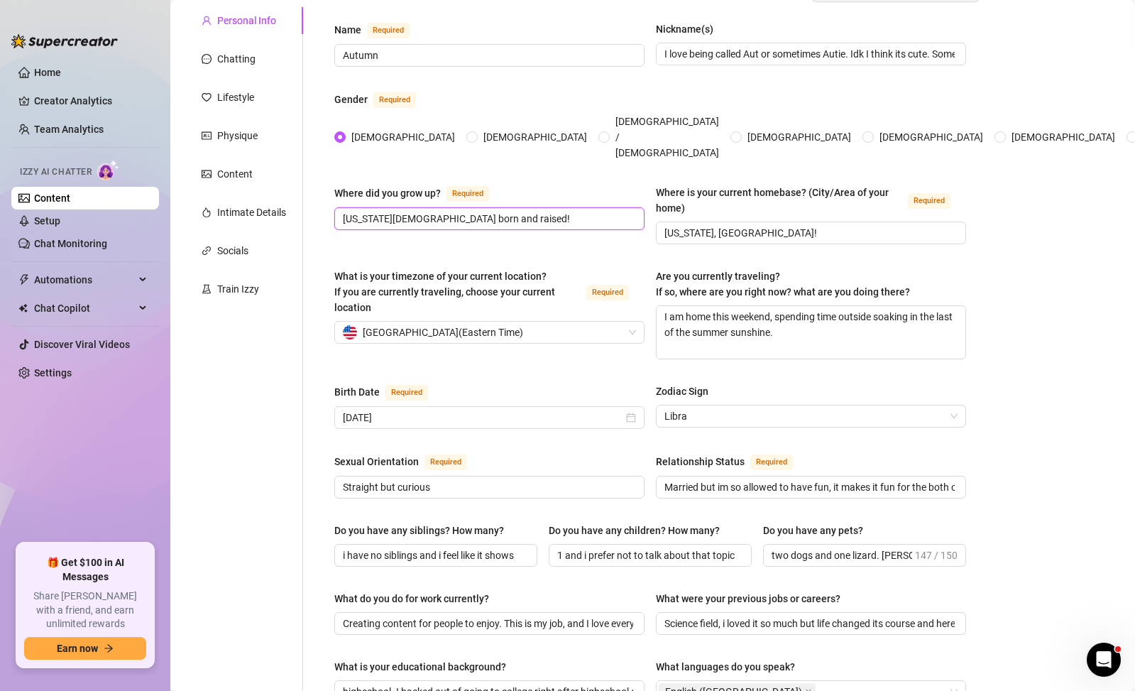
click at [497, 211] on input "[US_STATE][DEMOGRAPHIC_DATA] born and raised!" at bounding box center [488, 219] width 290 height 16
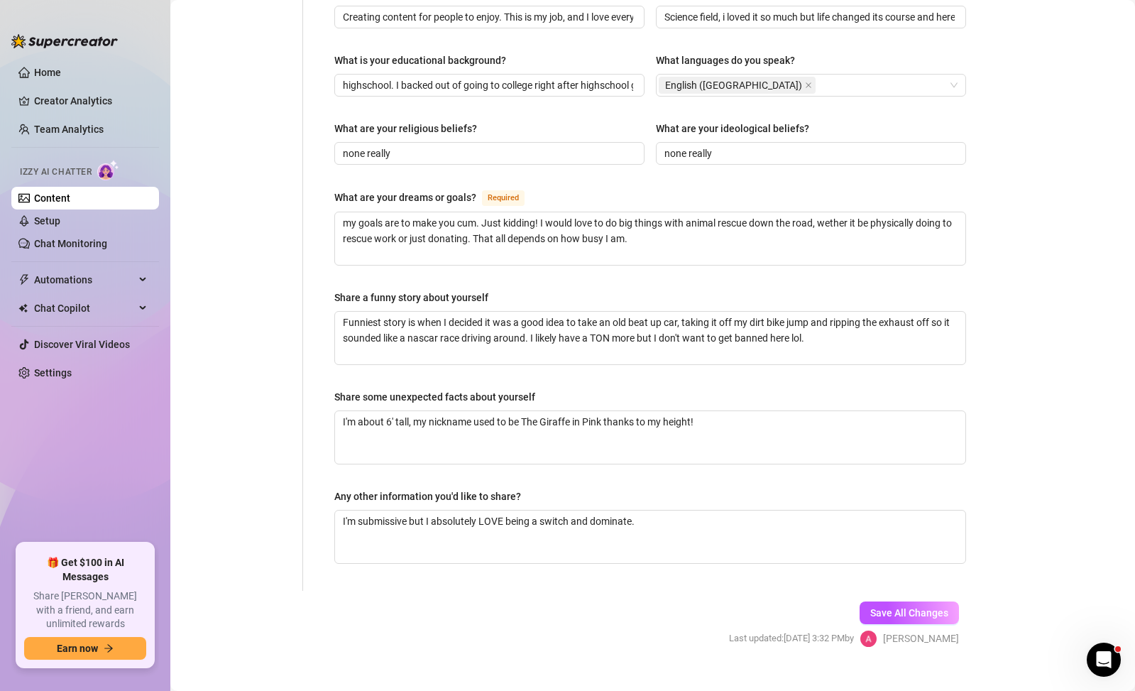
scroll to position [0, 0]
click at [973, 307] on div "Bio Import Bio from other creator Personal Info Chatting Lifestyle Physique Con…" at bounding box center [653, 22] width 936 height 1300
click at [916, 607] on span "Save All Changes" at bounding box center [909, 612] width 78 height 11
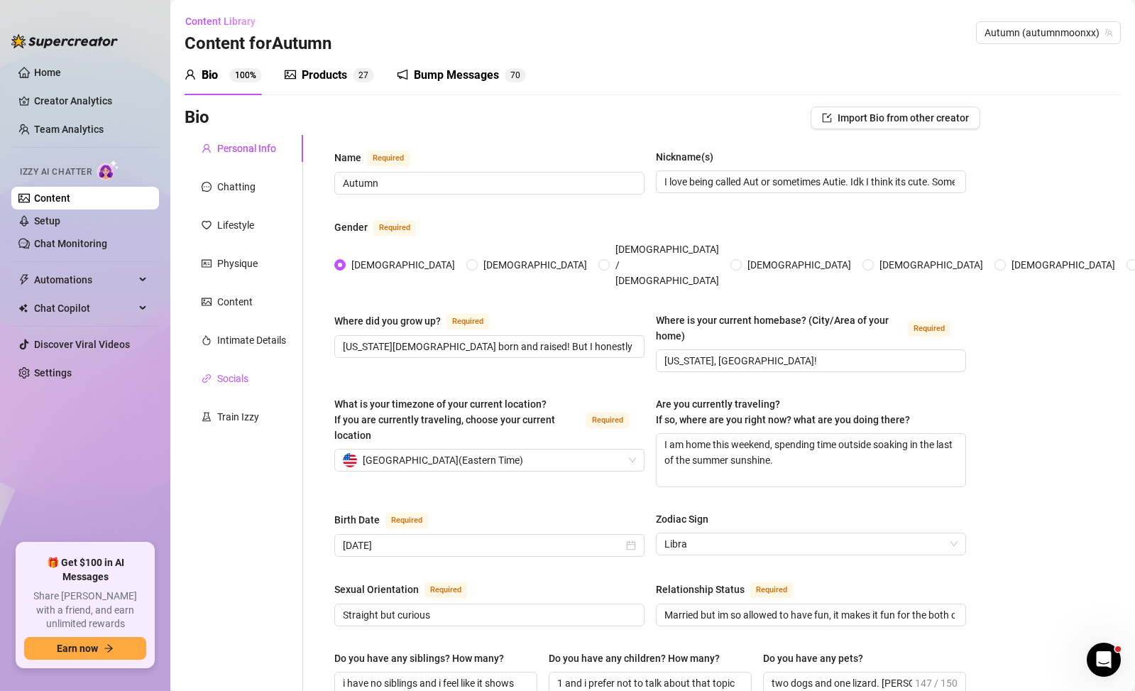
click at [239, 383] on div "Socials" at bounding box center [232, 379] width 31 height 16
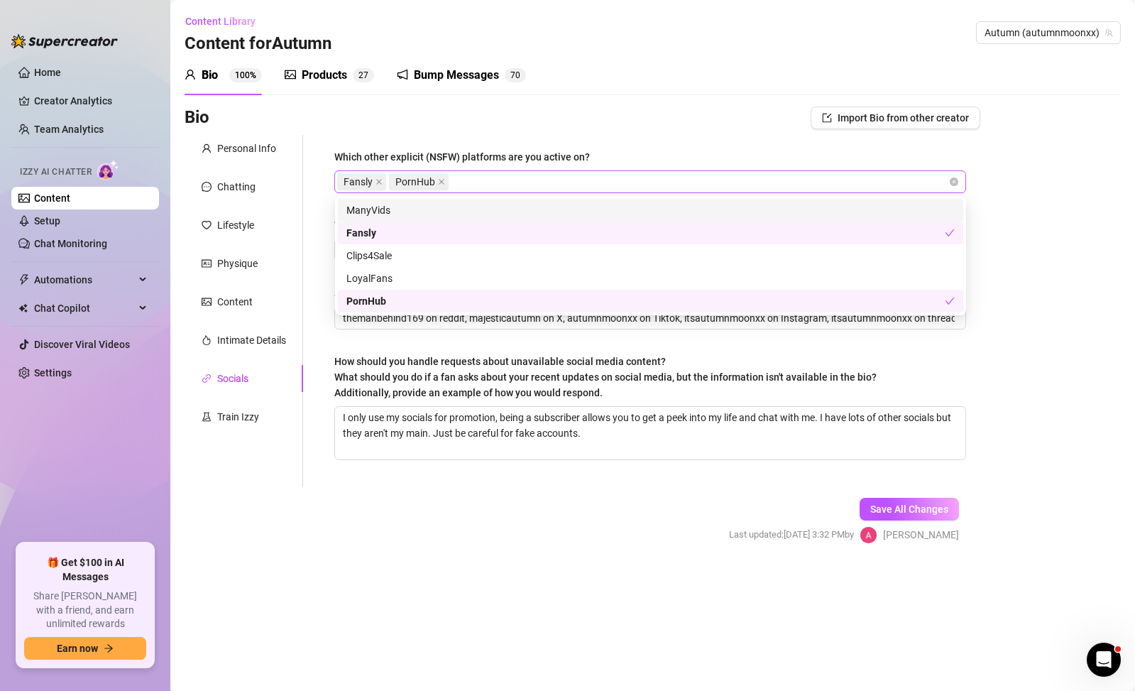
click at [523, 181] on div "Fansly PornHub" at bounding box center [642, 182] width 611 height 20
click at [515, 204] on div "ManyVids" at bounding box center [650, 210] width 608 height 16
click at [629, 150] on div "Which other explicit (NSFW) platforms are you active on?" at bounding box center [650, 159] width 632 height 21
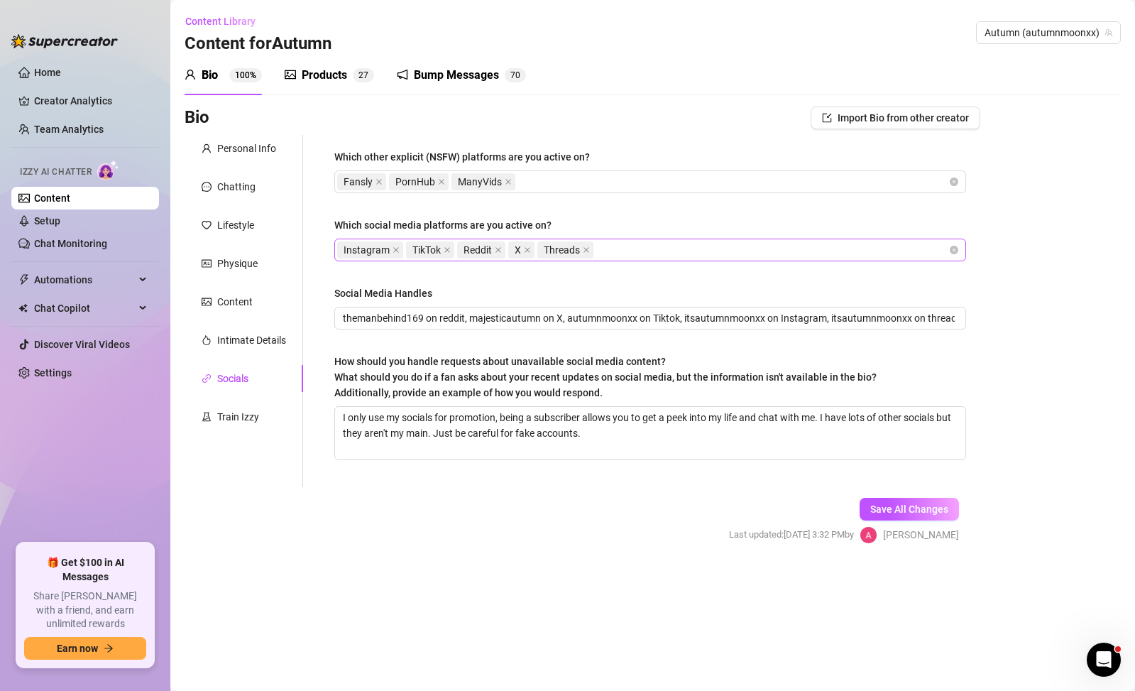
click at [681, 255] on div "Instagram TikTok Reddit X Threads" at bounding box center [642, 250] width 611 height 20
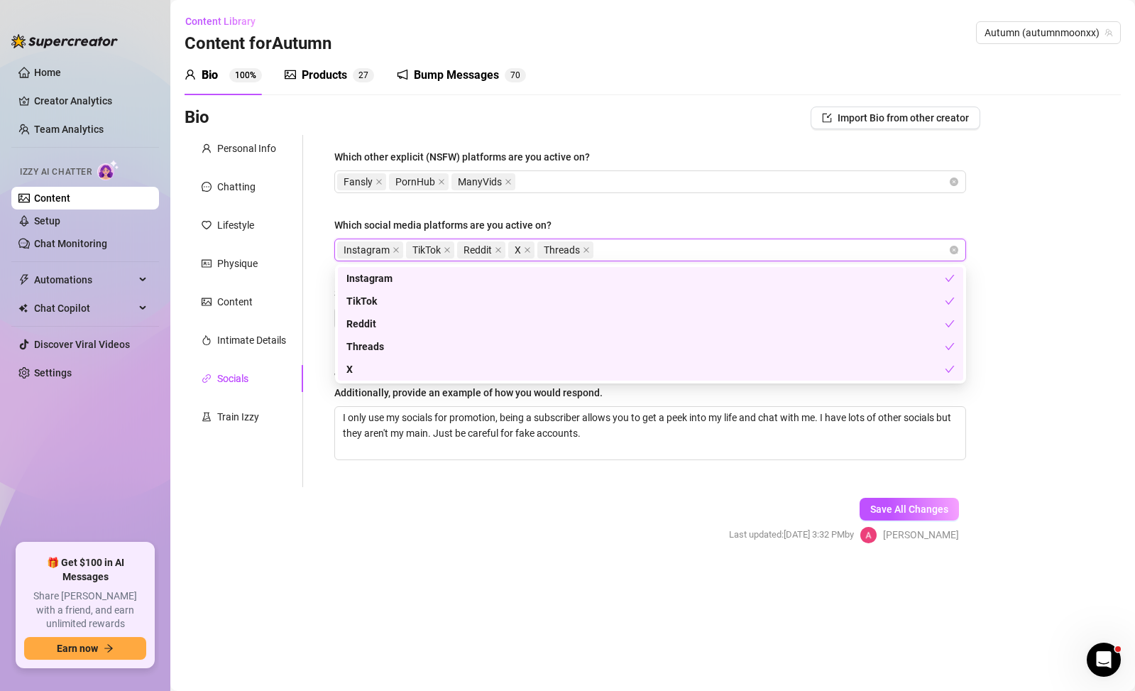
click at [667, 127] on div "Bio Import Bio from other creator" at bounding box center [583, 117] width 796 height 23
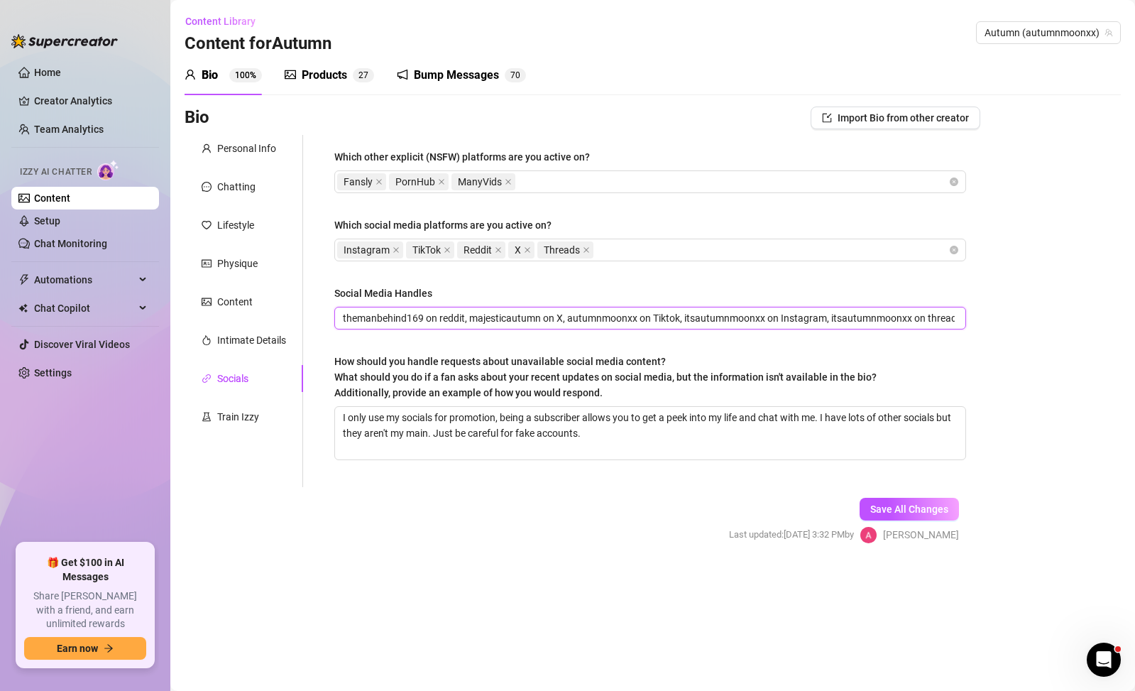
click at [558, 324] on input "themanbehind169 on reddit, majesticautumn on X, autumnmoonxx on Tiktok, itsautu…" at bounding box center [649, 318] width 612 height 16
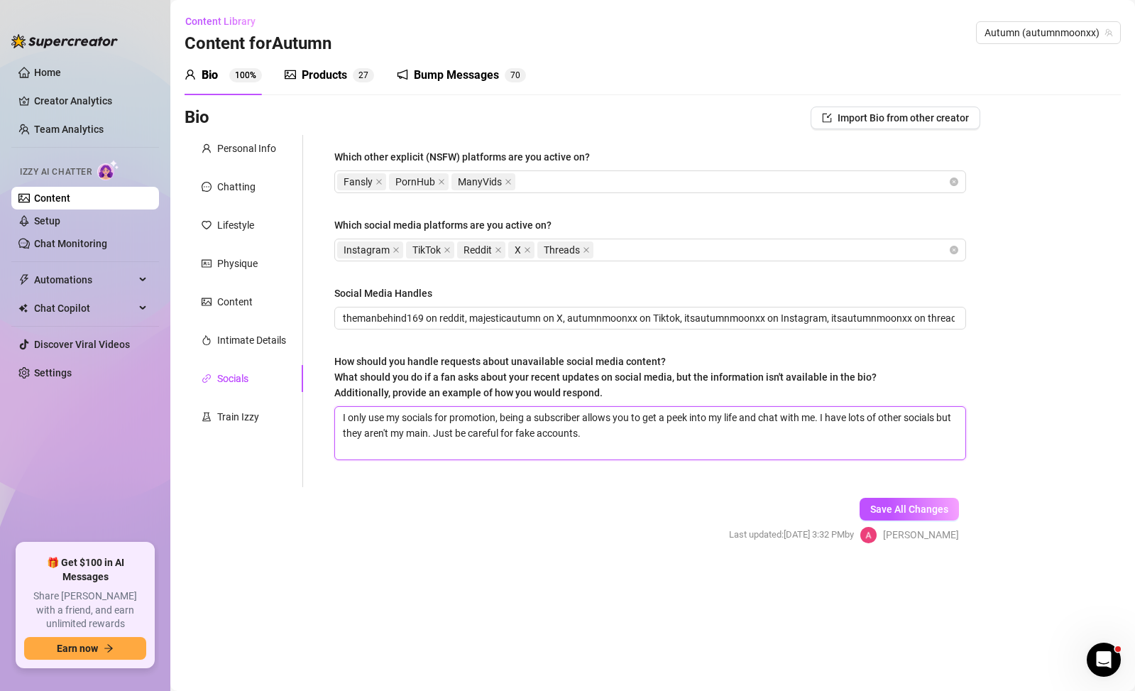
click at [680, 436] on textarea "I only use my socials for promotion, being a subscriber allows you to get a pee…" at bounding box center [650, 433] width 630 height 53
click at [822, 418] on textarea "I only use my socials for promotion, being a subscriber allows you to get a pee…" at bounding box center [650, 433] width 630 height 53
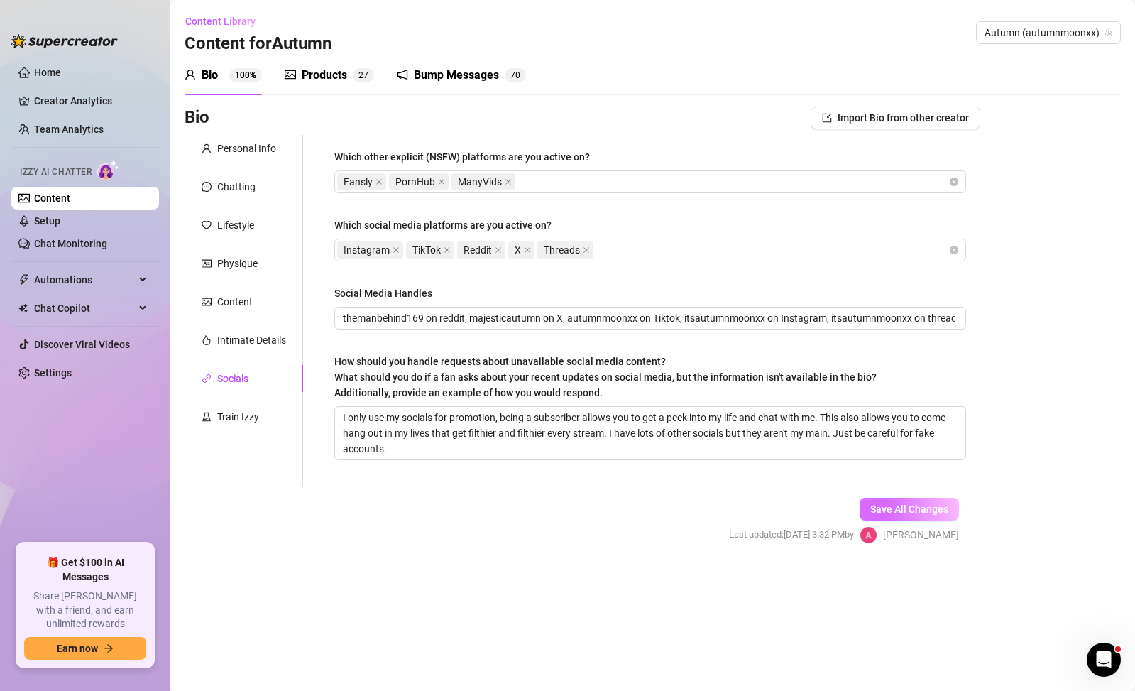
click at [873, 510] on span "Save All Changes" at bounding box center [909, 508] width 78 height 11
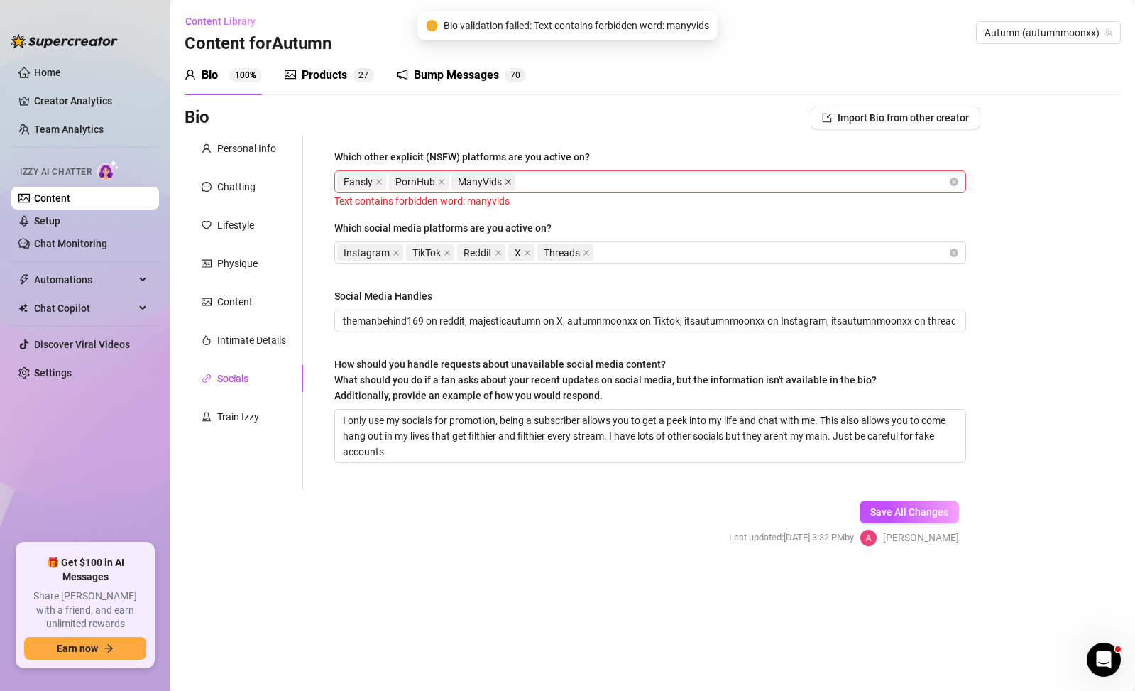
click at [505, 183] on icon "close" at bounding box center [508, 182] width 6 height 6
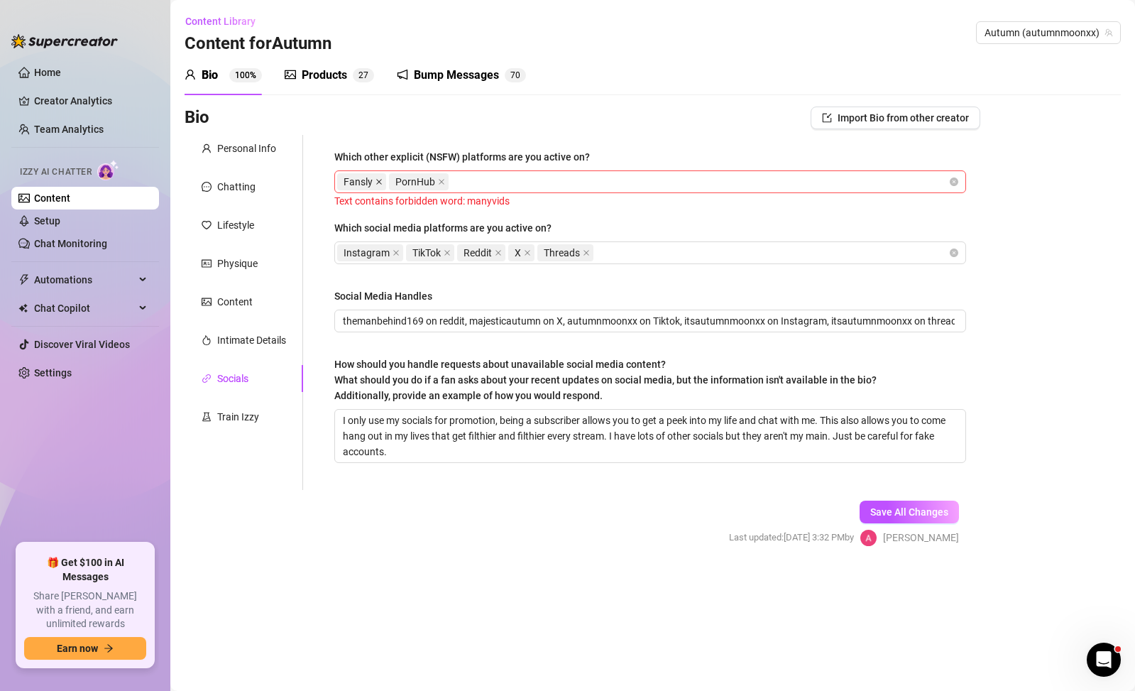
click at [380, 183] on icon "close" at bounding box center [379, 181] width 7 height 7
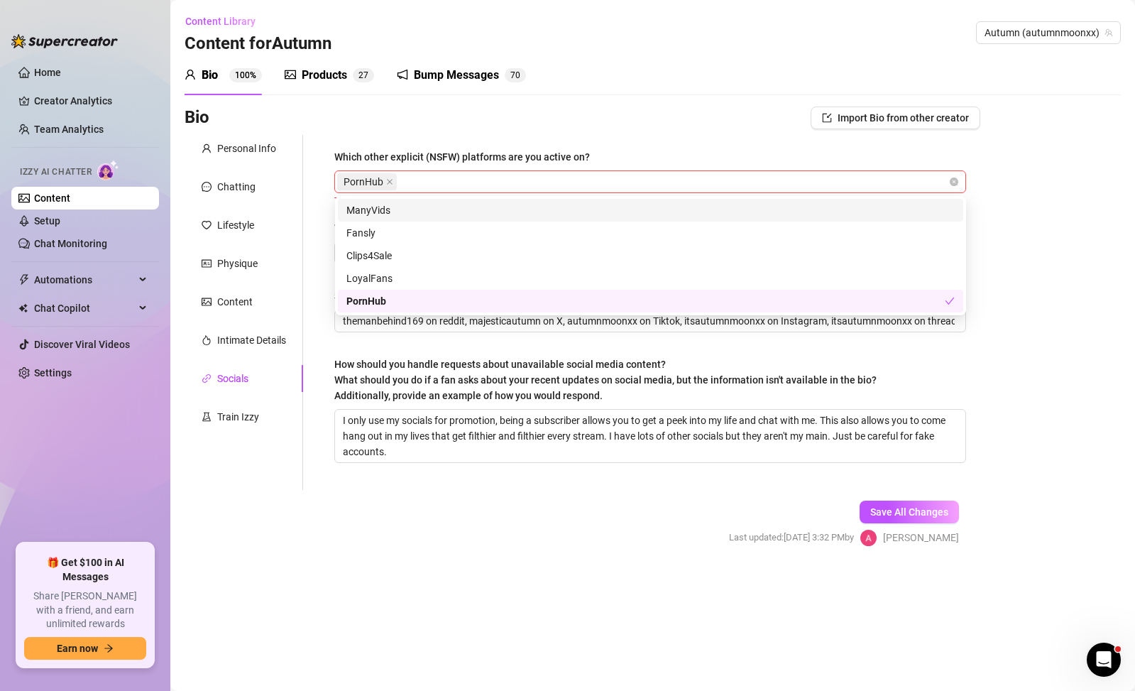
click at [380, 183] on span "PornHub" at bounding box center [364, 182] width 40 height 16
click at [388, 180] on icon "close" at bounding box center [389, 181] width 7 height 7
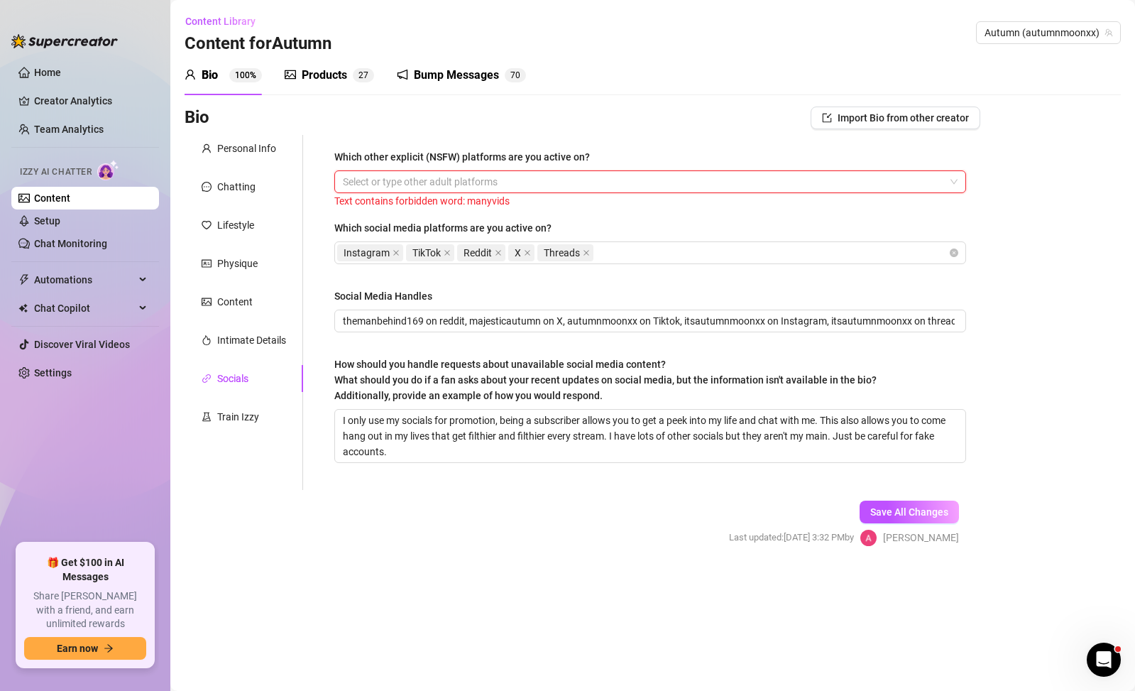
click at [906, 525] on div "Save All Changes Last updated: [DATE] 3:32 PM by [PERSON_NAME]" at bounding box center [844, 523] width 273 height 67
click at [909, 513] on span "Save All Changes" at bounding box center [909, 511] width 78 height 11
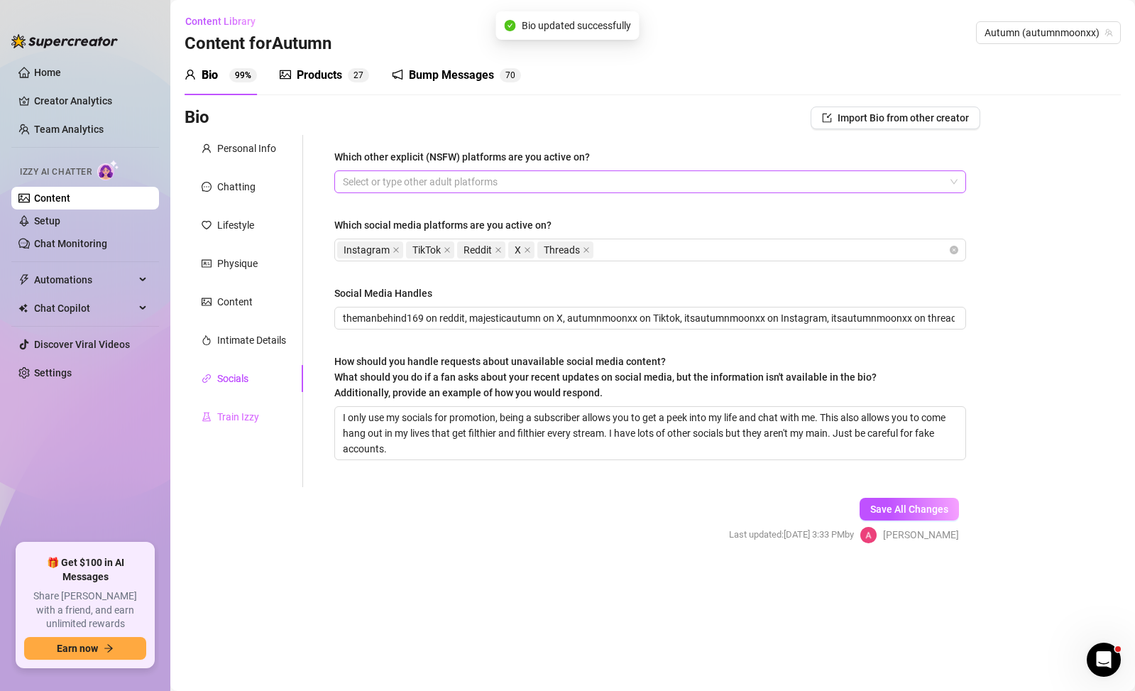
click at [273, 420] on div "Train Izzy" at bounding box center [244, 416] width 119 height 27
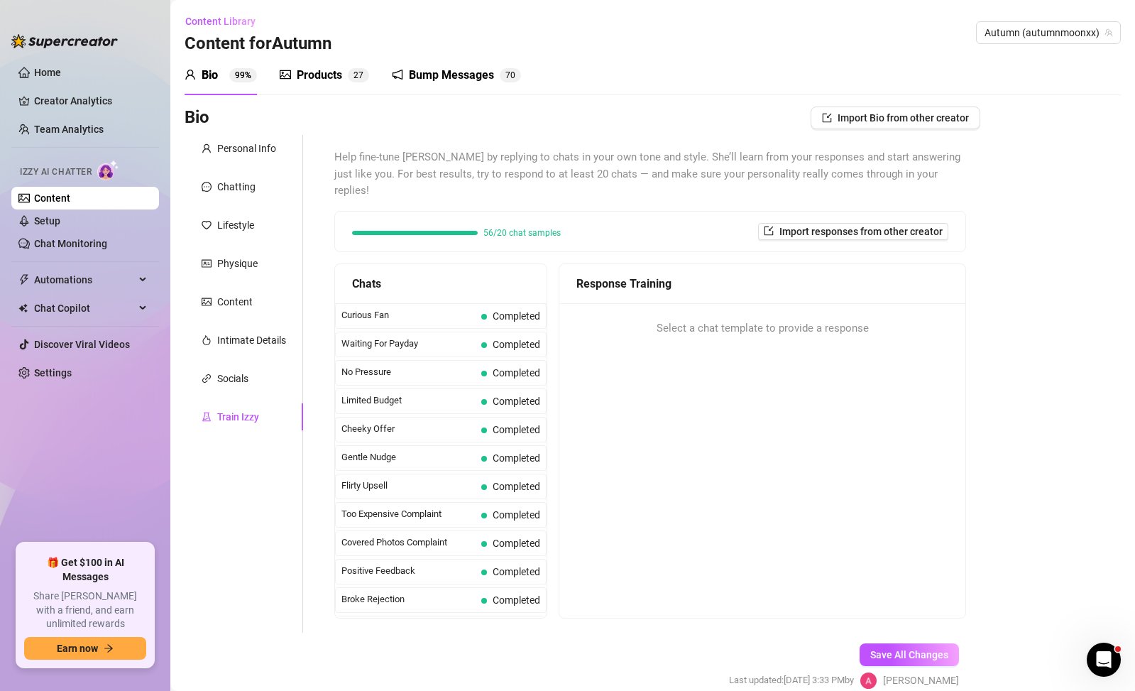
click at [741, 320] on span "Select a chat template to provide a response" at bounding box center [763, 328] width 212 height 17
click at [800, 373] on div "Response Training Select a chat template to provide a response" at bounding box center [763, 440] width 408 height 355
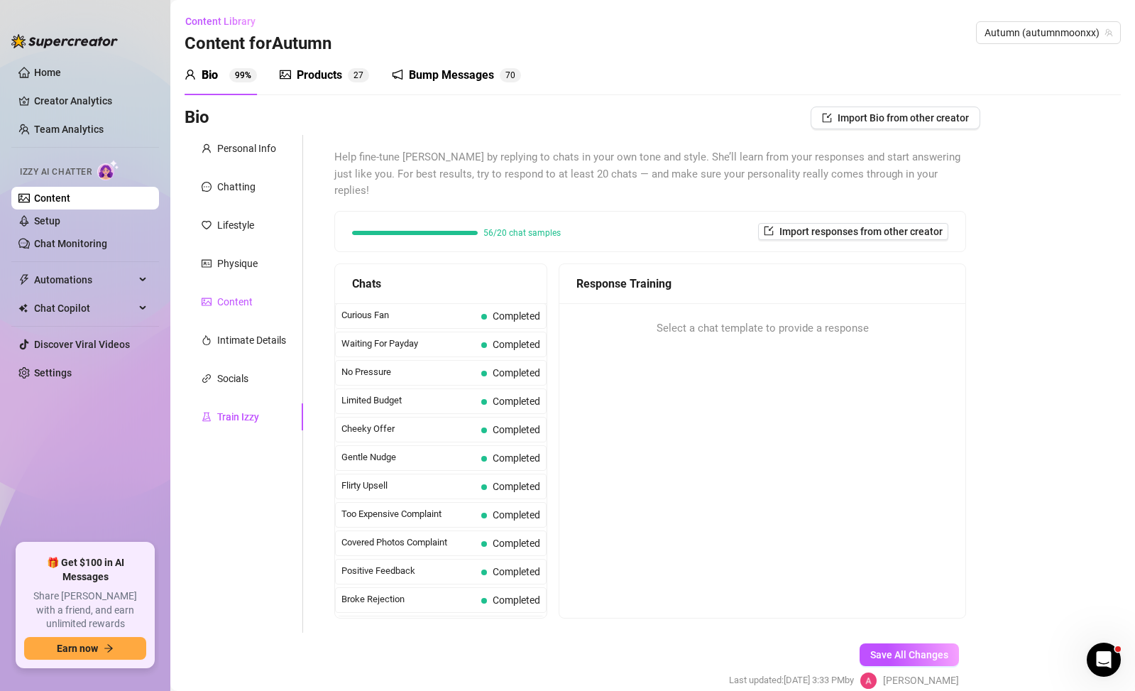
click at [239, 305] on div "Content" at bounding box center [234, 302] width 35 height 16
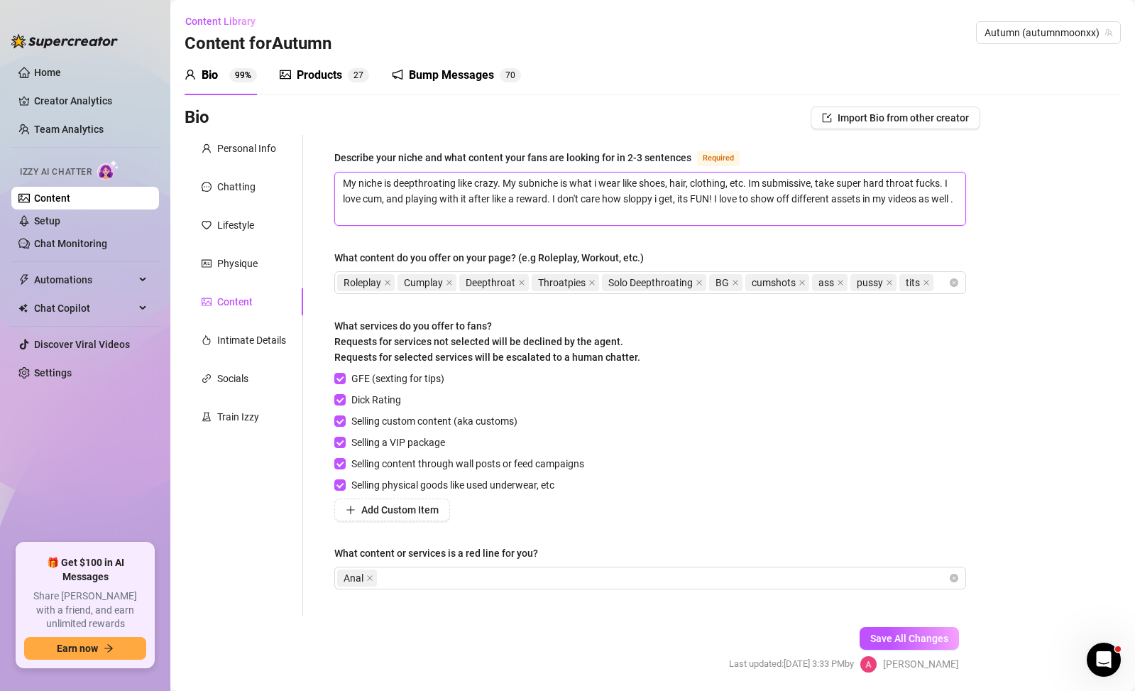
click at [766, 218] on textarea "My niche is deepthroating like crazy. My subniche is what i wear like shoes, ha…" at bounding box center [650, 199] width 630 height 53
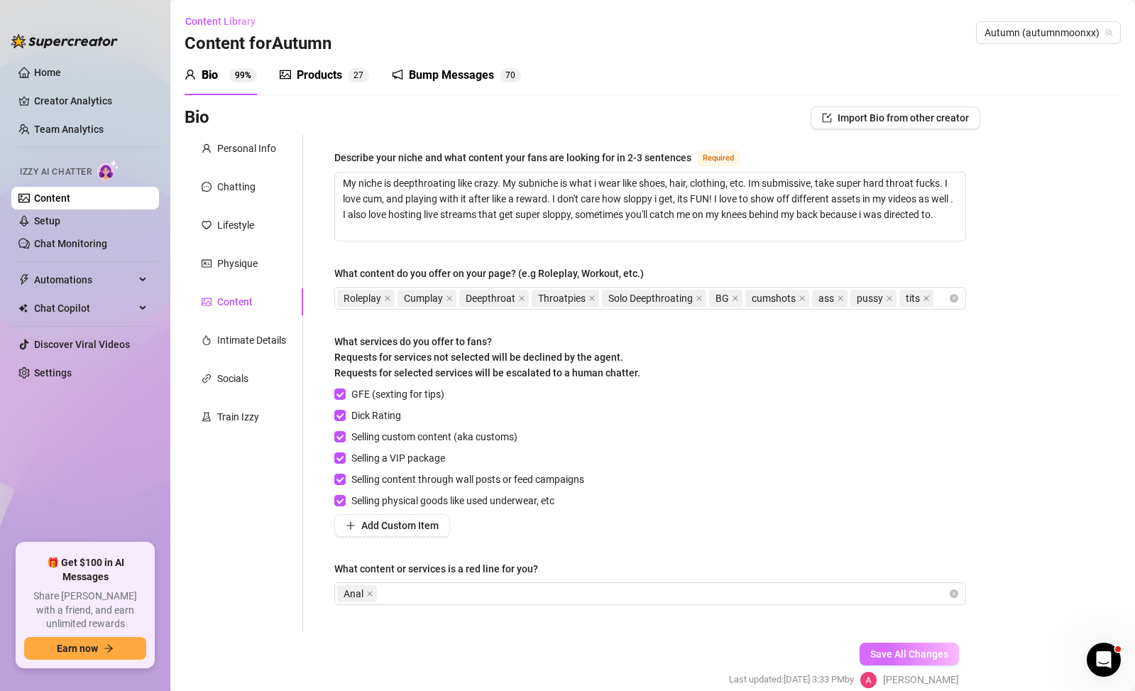
click at [924, 653] on span "Save All Changes" at bounding box center [909, 653] width 78 height 11
